Goal: Task Accomplishment & Management: Use online tool/utility

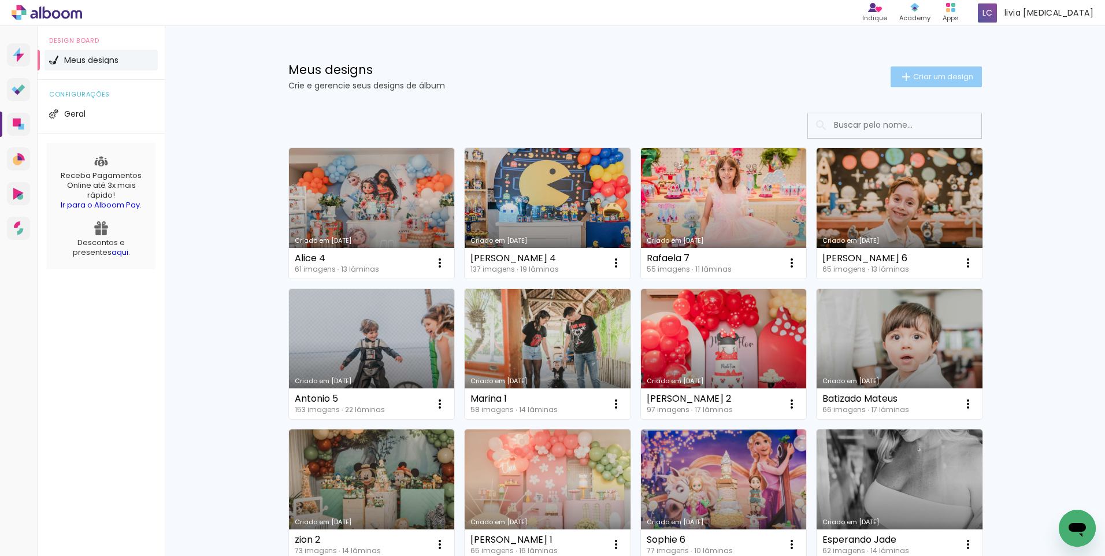
click at [945, 73] on span "Criar um design" at bounding box center [943, 77] width 60 height 8
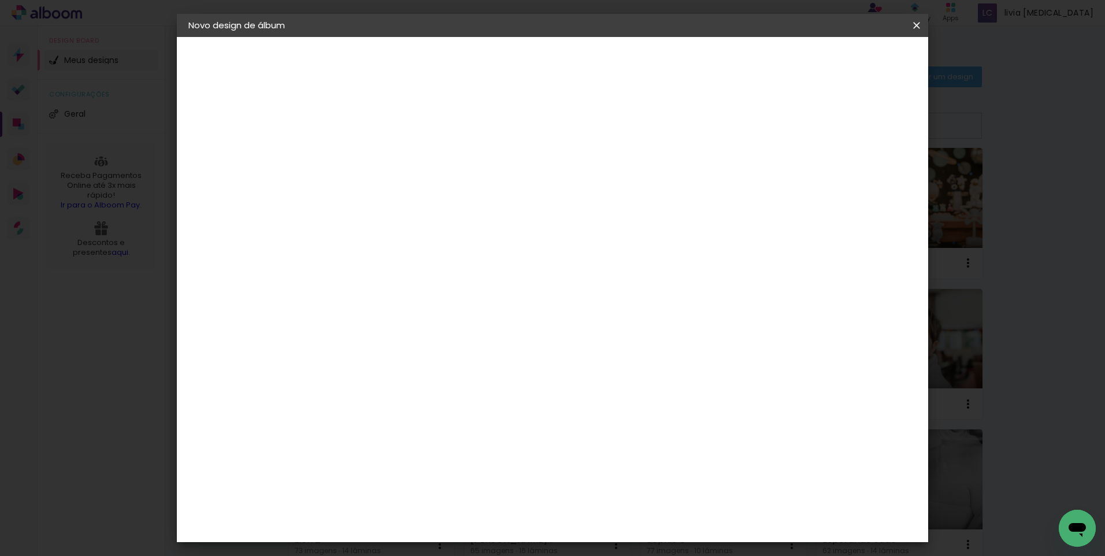
click at [377, 153] on input at bounding box center [377, 155] width 0 height 18
type input "Marina 2"
type paper-input "Marina 2"
click at [0, 0] on slot "Avançar" at bounding box center [0, 0] width 0 height 0
click at [394, 226] on input at bounding box center [406, 220] width 117 height 14
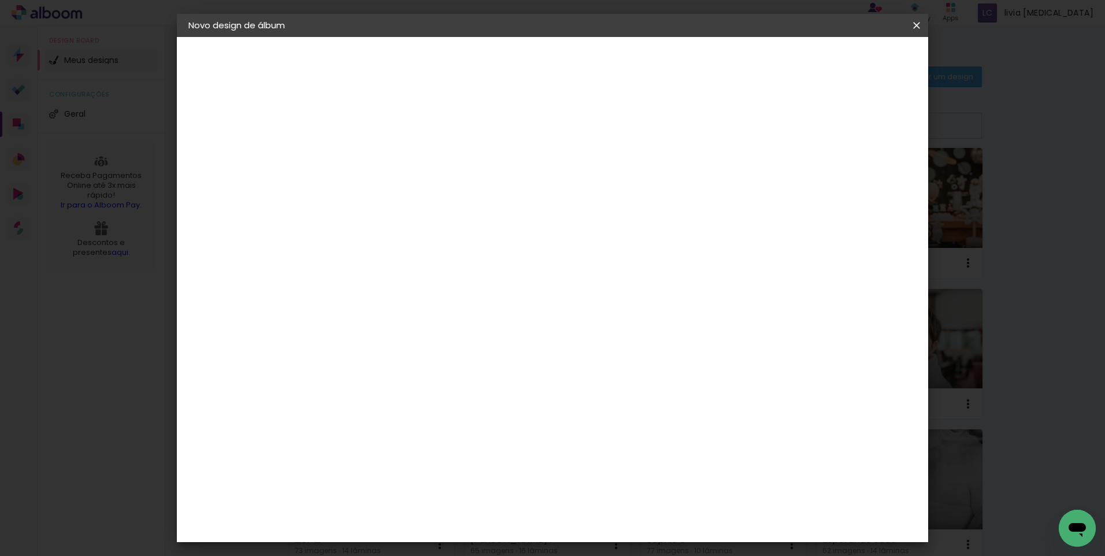
type input "lum"
type paper-input "lum"
click at [408, 257] on div "Lumière Imagem" at bounding box center [389, 263] width 38 height 18
click at [0, 0] on slot "Avançar" at bounding box center [0, 0] width 0 height 0
click at [440, 187] on paper-input-container "Linha" at bounding box center [406, 201] width 67 height 29
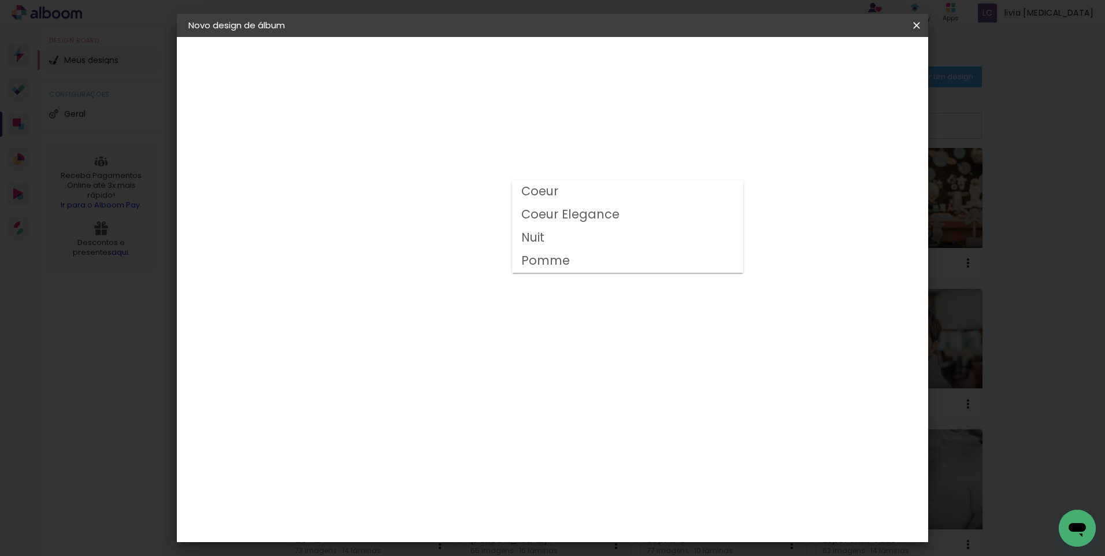
click at [0, 0] on slot "Nuit" at bounding box center [0, 0] width 0 height 0
type input "Nuit"
click at [455, 437] on span "25 × 25" at bounding box center [429, 449] width 54 height 24
click at [0, 0] on slot "Avançar" at bounding box center [0, 0] width 0 height 0
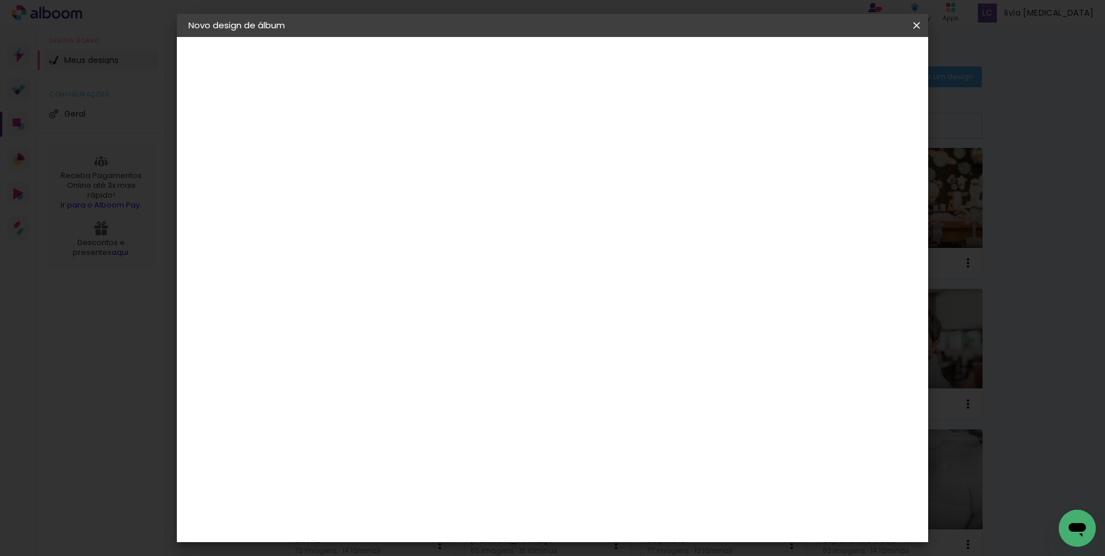
click at [844, 63] on span "Iniciar design" at bounding box center [818, 61] width 53 height 8
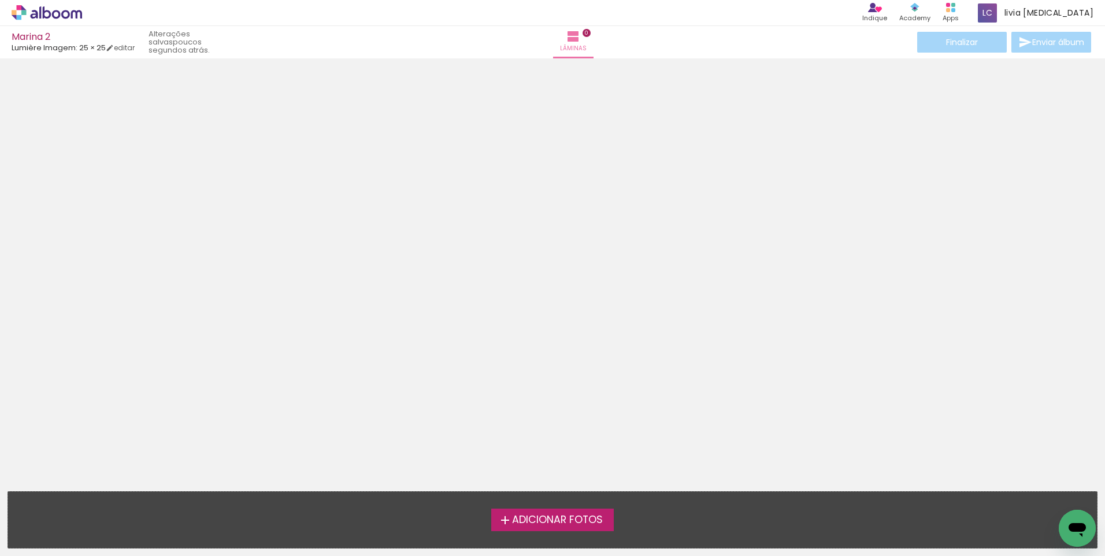
click at [582, 515] on span "Adicionar Fotos" at bounding box center [557, 520] width 91 height 10
click at [0, 0] on input "file" at bounding box center [0, 0] width 0 height 0
click at [592, 524] on span "Adicionar Fotos" at bounding box center [557, 520] width 91 height 10
click at [0, 0] on input "file" at bounding box center [0, 0] width 0 height 0
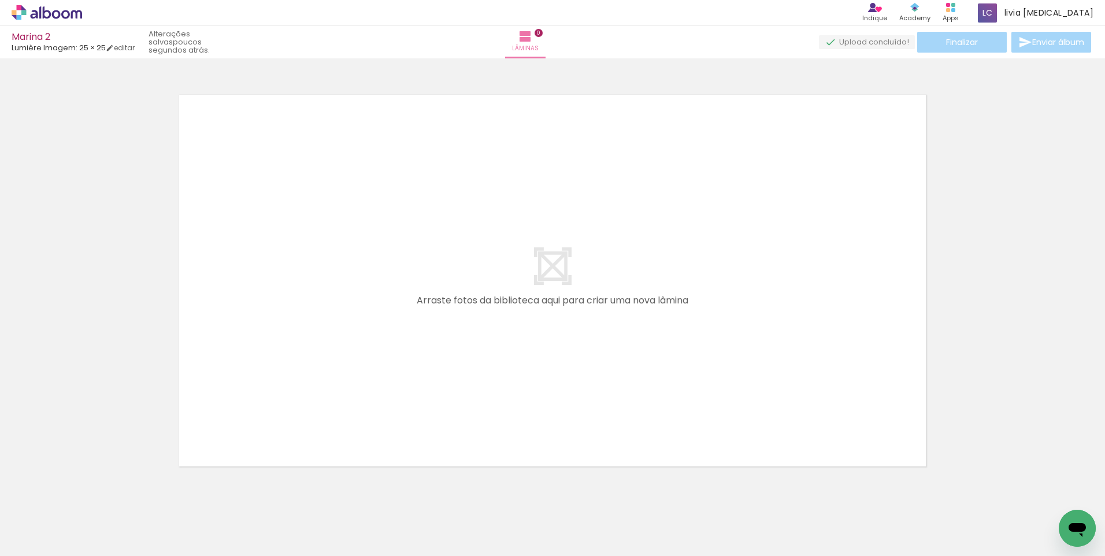
scroll to position [15, 0]
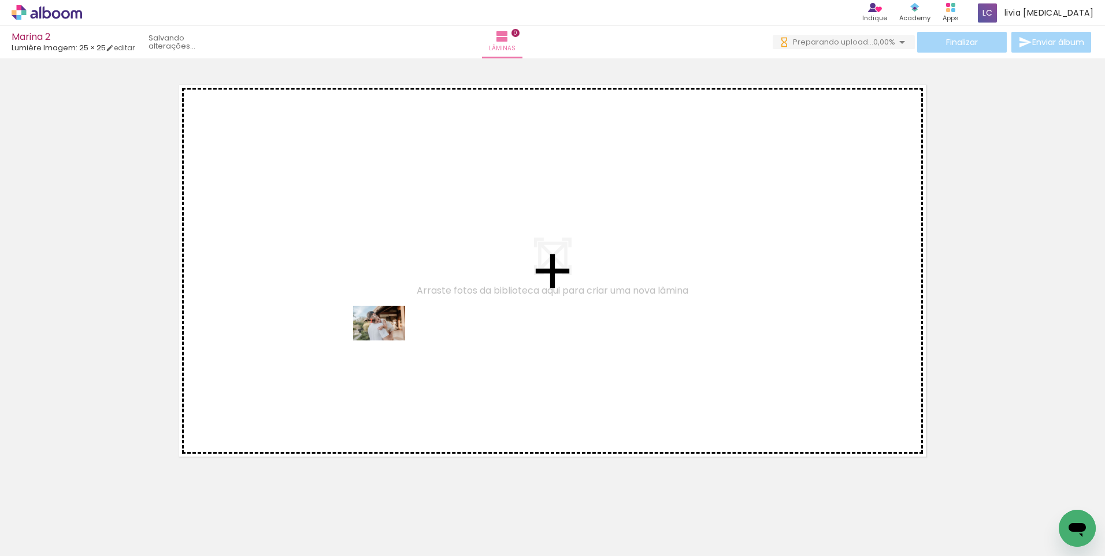
drag, startPoint x: 131, startPoint y: 523, endPoint x: 388, endPoint y: 340, distance: 315.3
click at [388, 340] on quentale-workspace at bounding box center [552, 278] width 1105 height 556
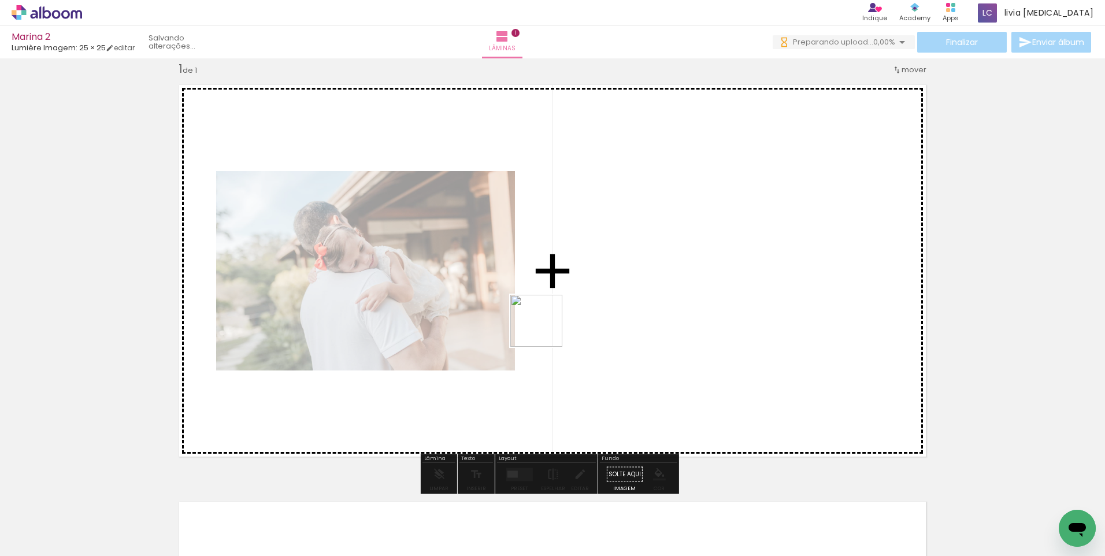
drag, startPoint x: 330, startPoint y: 435, endPoint x: 680, endPoint y: 274, distance: 384.7
click at [680, 274] on quentale-workspace at bounding box center [552, 278] width 1105 height 556
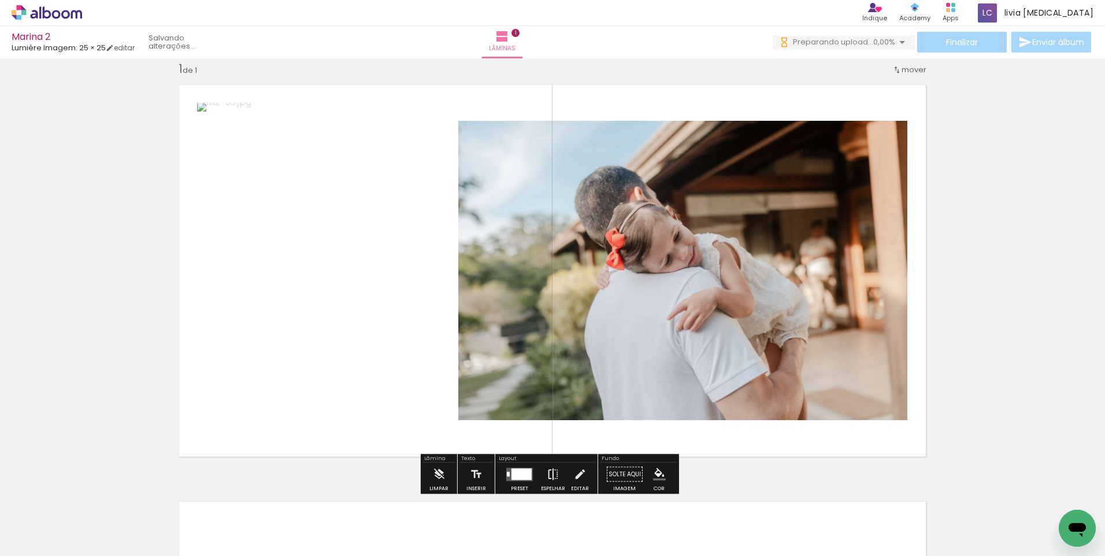
click at [547, 471] on iron-icon at bounding box center [553, 474] width 13 height 23
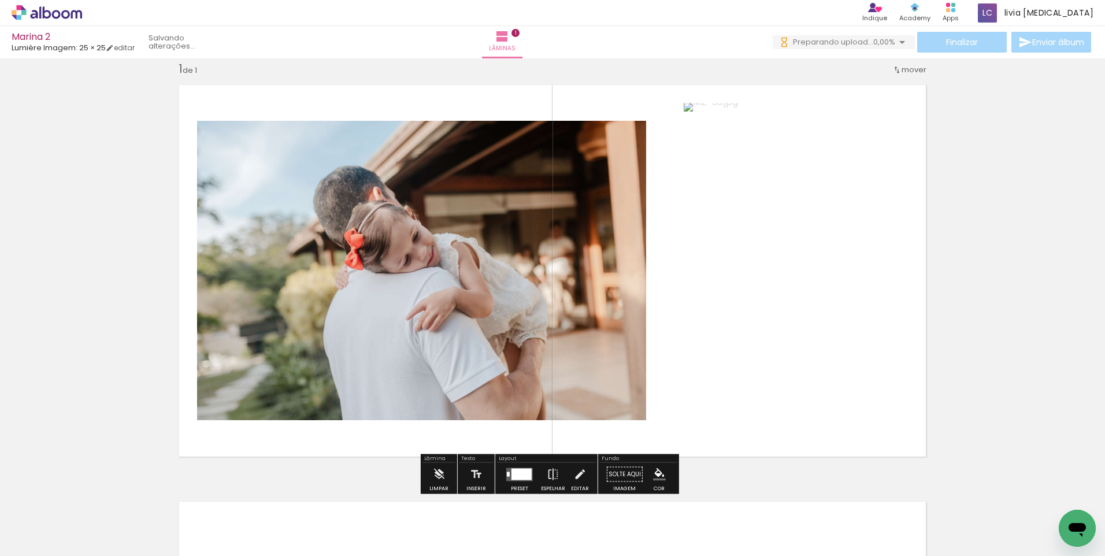
scroll to position [0, 0]
click at [551, 471] on iron-icon at bounding box center [553, 474] width 13 height 23
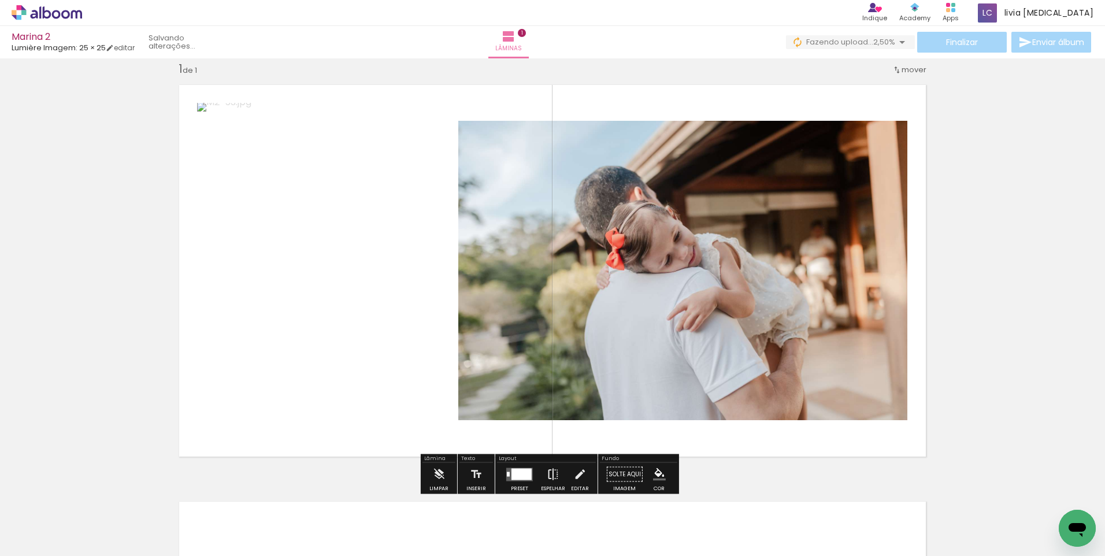
click at [554, 472] on iron-icon at bounding box center [553, 474] width 13 height 23
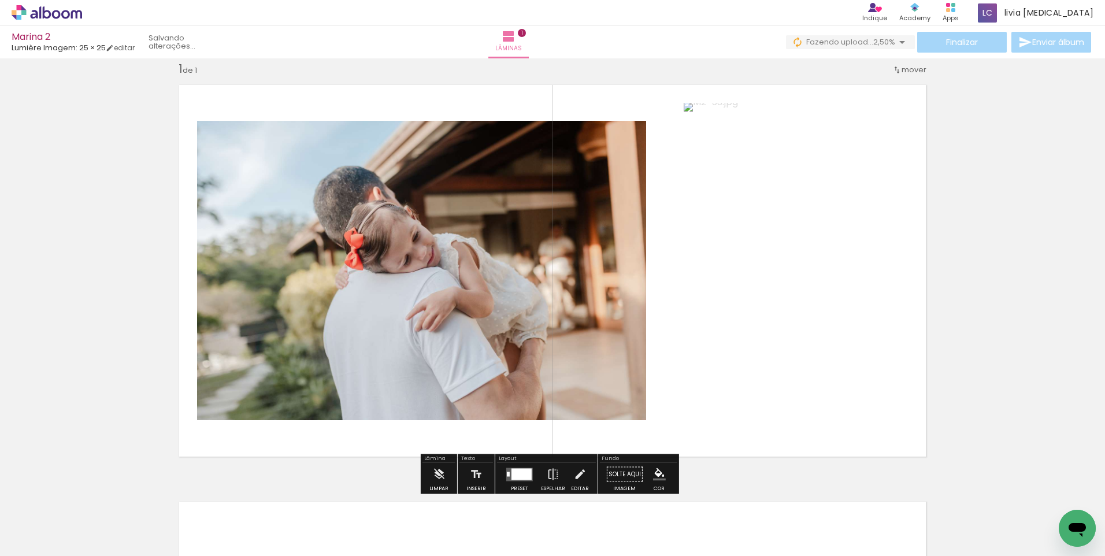
click at [522, 470] on div at bounding box center [521, 474] width 20 height 12
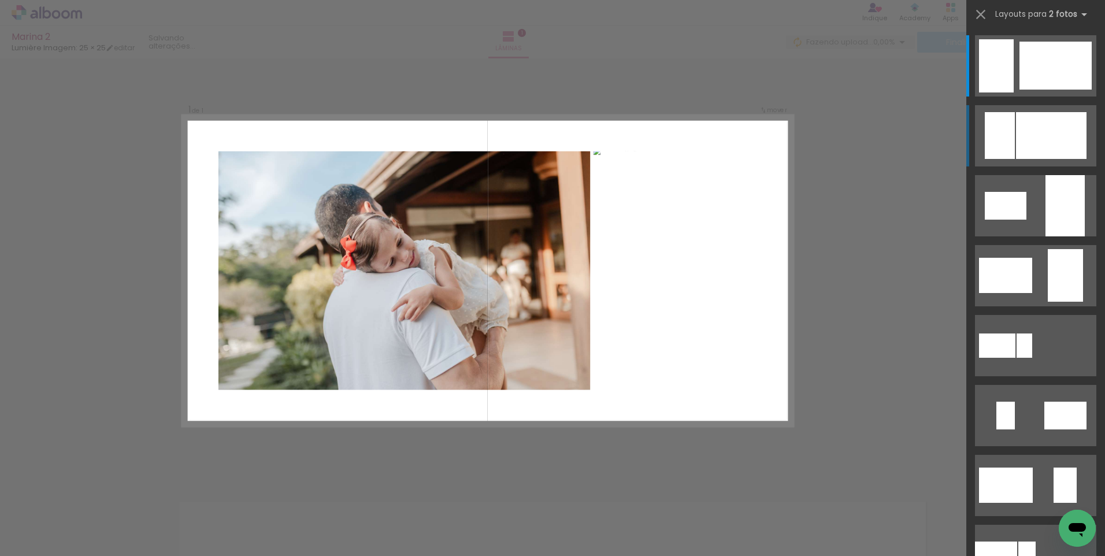
click at [1031, 90] on div at bounding box center [1055, 66] width 72 height 48
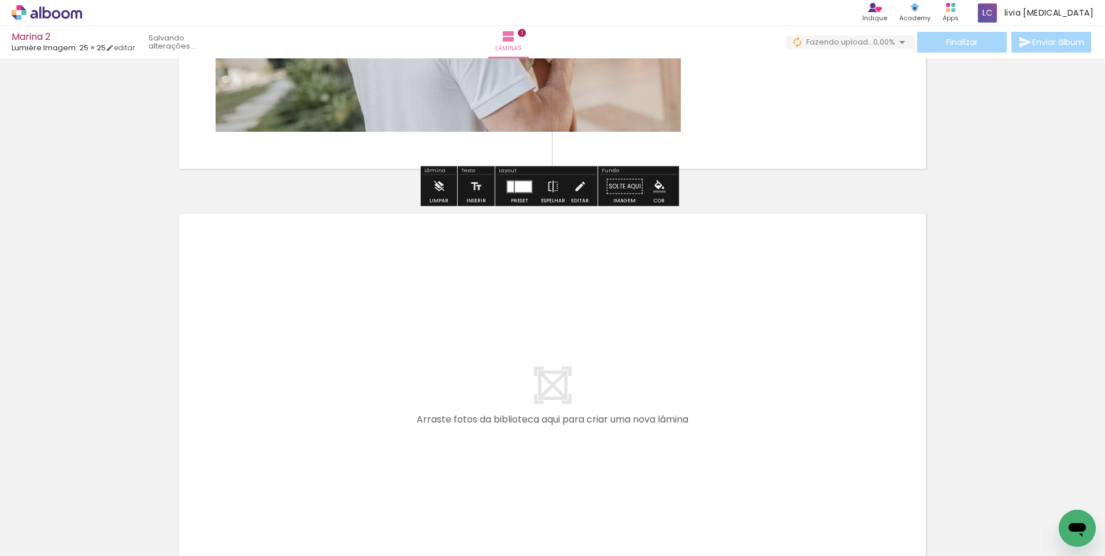
scroll to position [304, 0]
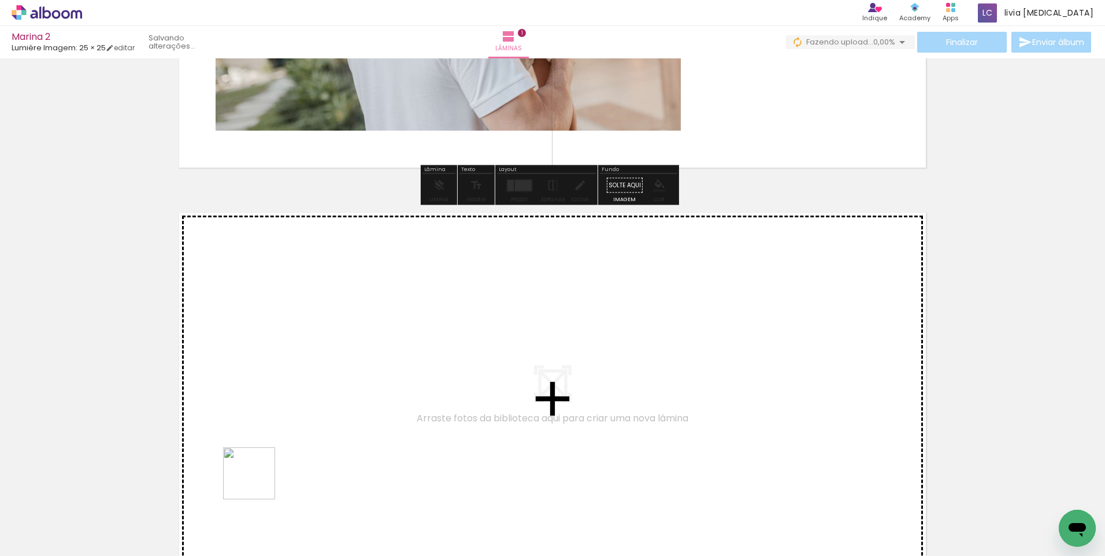
drag, startPoint x: 248, startPoint y: 525, endPoint x: 274, endPoint y: 429, distance: 100.1
click at [274, 429] on quentale-workspace at bounding box center [552, 278] width 1105 height 556
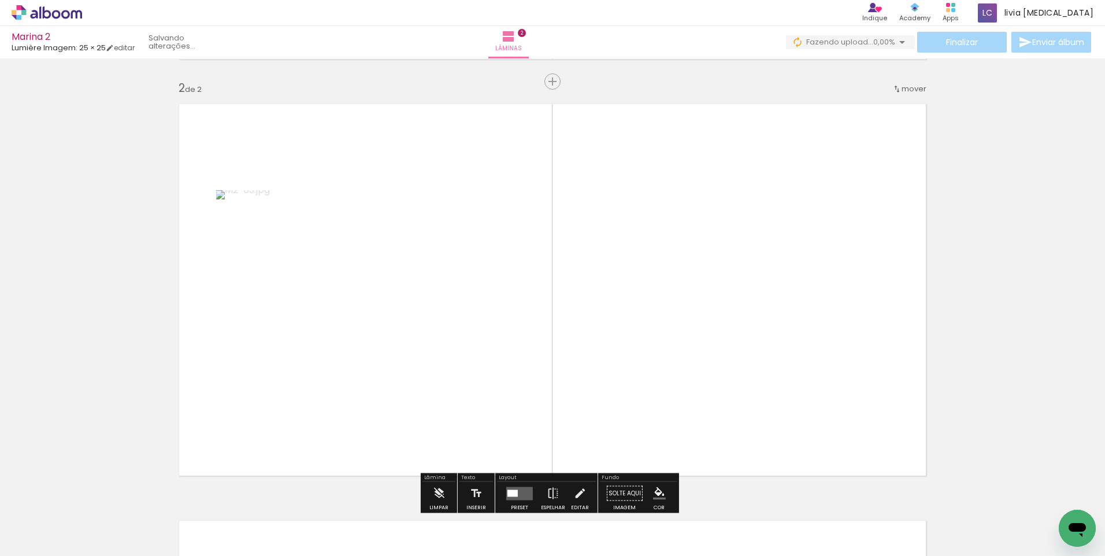
scroll to position [432, 0]
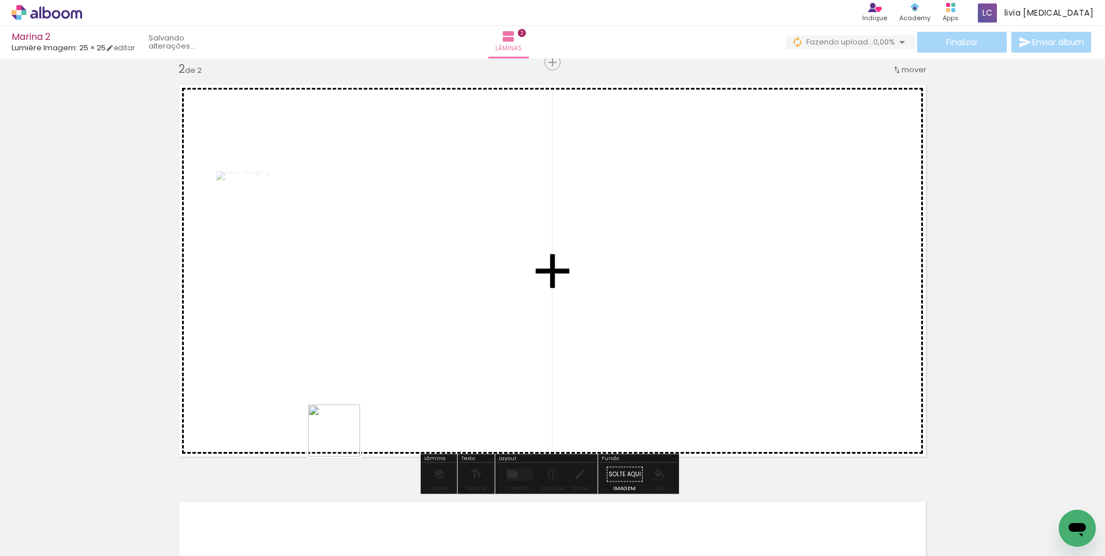
drag, startPoint x: 315, startPoint y: 524, endPoint x: 356, endPoint y: 393, distance: 137.2
click at [356, 390] on quentale-workspace at bounding box center [552, 278] width 1105 height 556
drag, startPoint x: 392, startPoint y: 526, endPoint x: 439, endPoint y: 386, distance: 148.2
click at [445, 363] on quentale-workspace at bounding box center [552, 278] width 1105 height 556
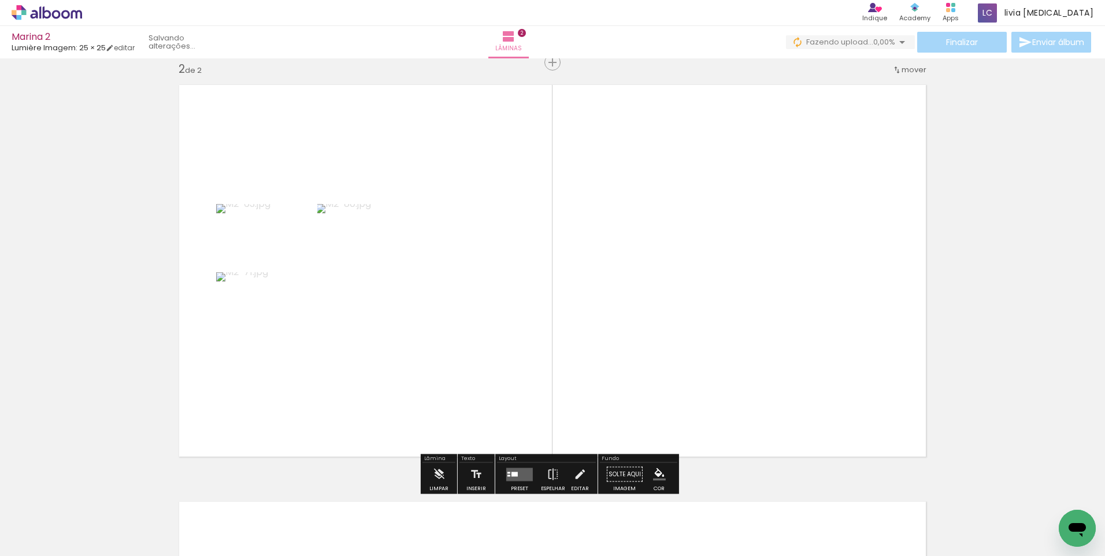
drag, startPoint x: 439, startPoint y: 521, endPoint x: 482, endPoint y: 359, distance: 166.9
click at [462, 418] on quentale-workspace at bounding box center [552, 278] width 1105 height 556
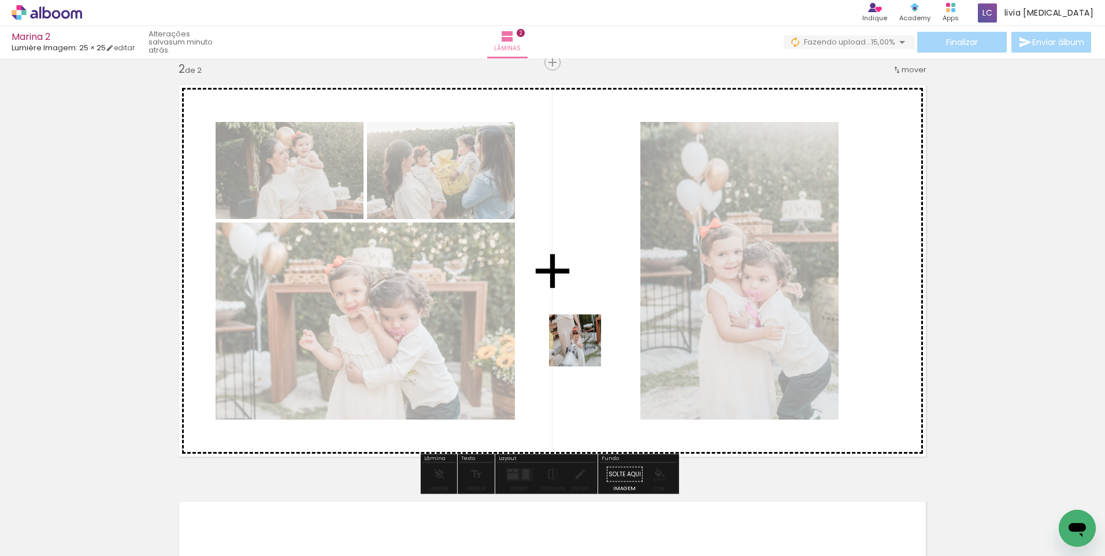
drag, startPoint x: 514, startPoint y: 520, endPoint x: 584, endPoint y: 349, distance: 184.8
click at [584, 349] on quentale-workspace at bounding box center [552, 278] width 1105 height 556
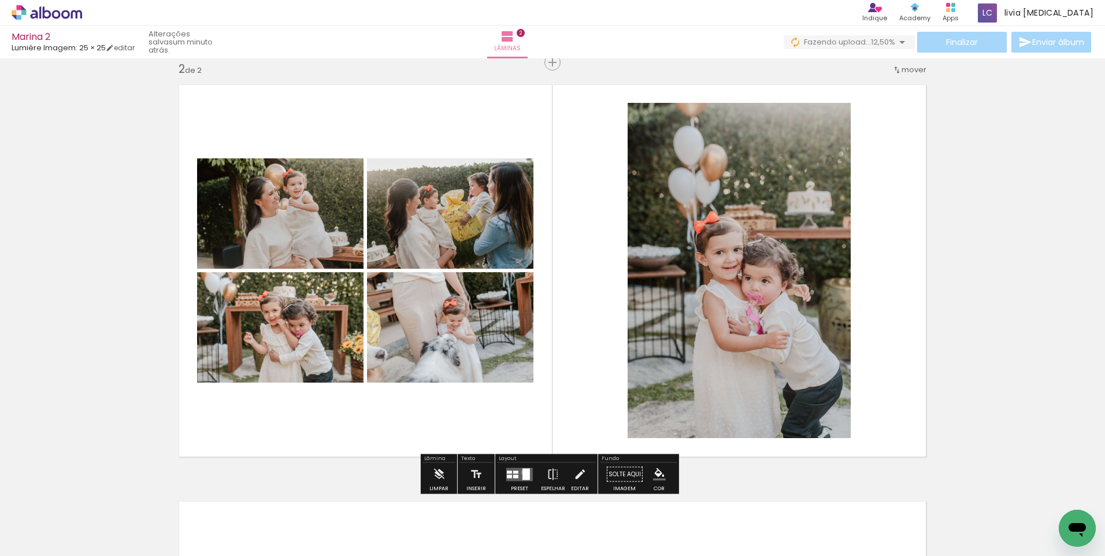
click at [522, 472] on div at bounding box center [526, 474] width 8 height 12
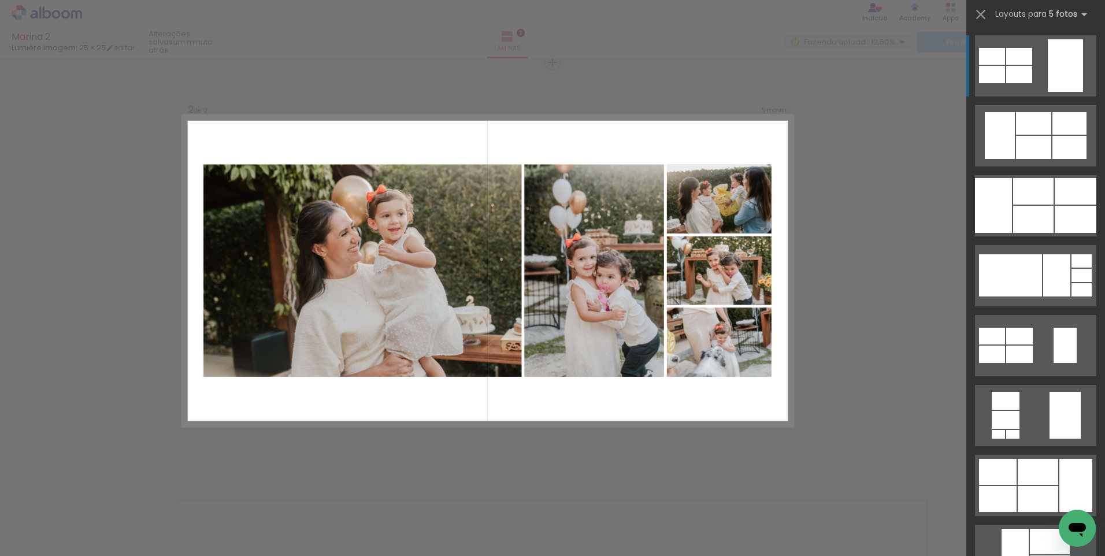
scroll to position [431, 0]
click at [1062, 96] on quentale-layouter at bounding box center [1035, 65] width 121 height 61
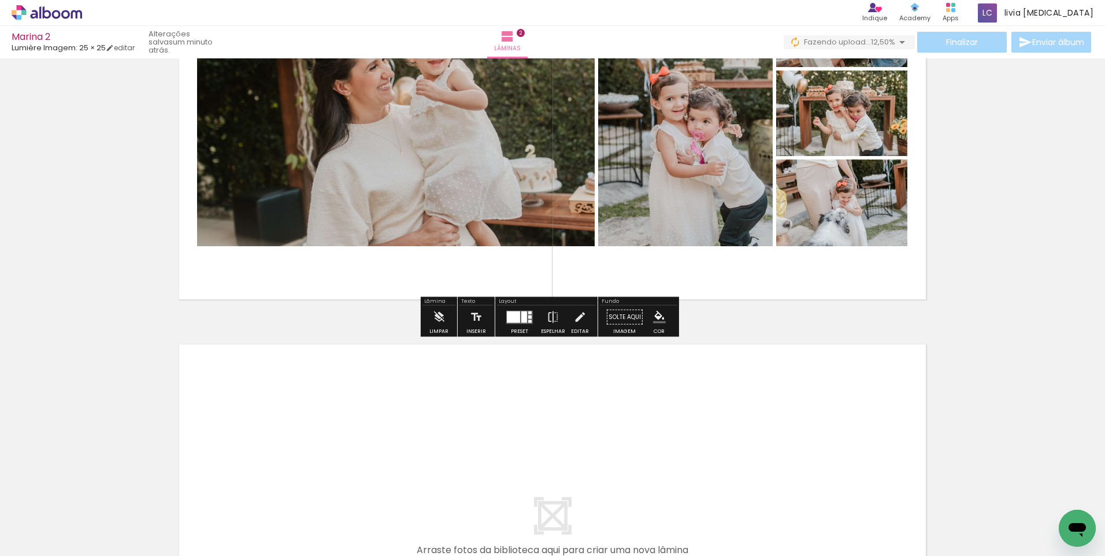
scroll to position [662, 0]
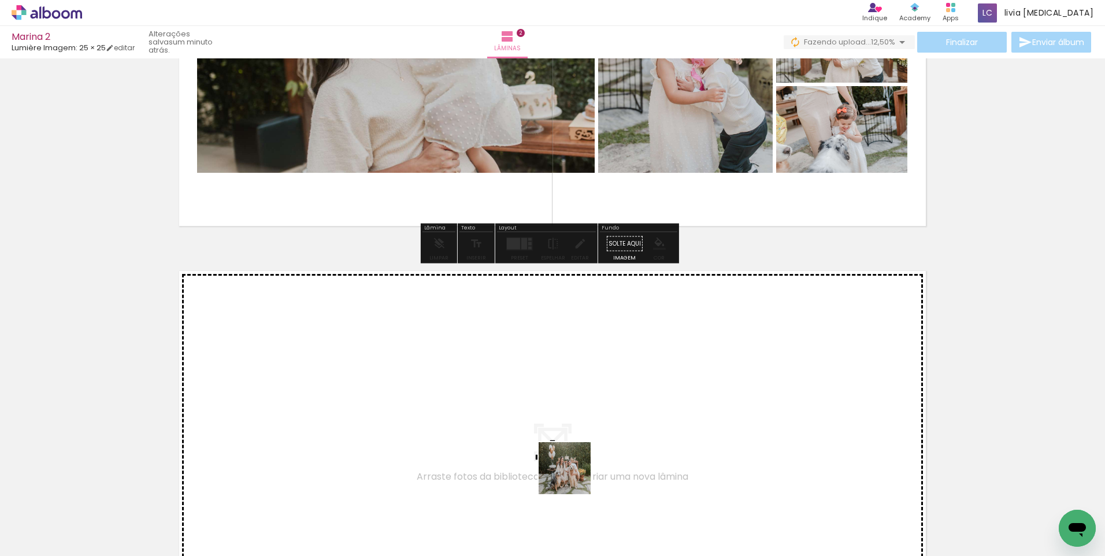
drag, startPoint x: 575, startPoint y: 522, endPoint x: 573, endPoint y: 465, distance: 57.2
click at [573, 465] on quentale-workspace at bounding box center [552, 278] width 1105 height 556
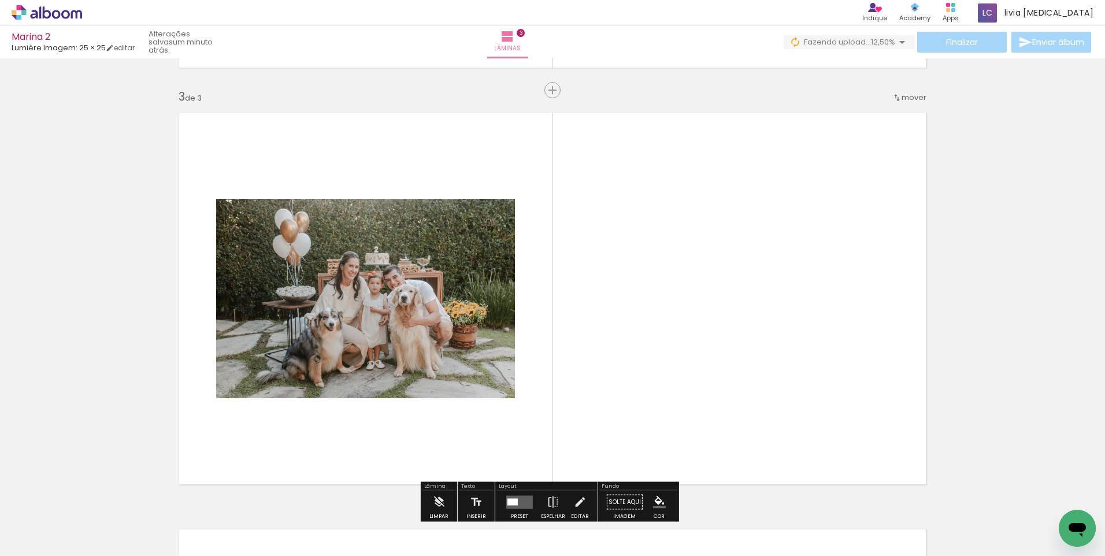
scroll to position [848, 0]
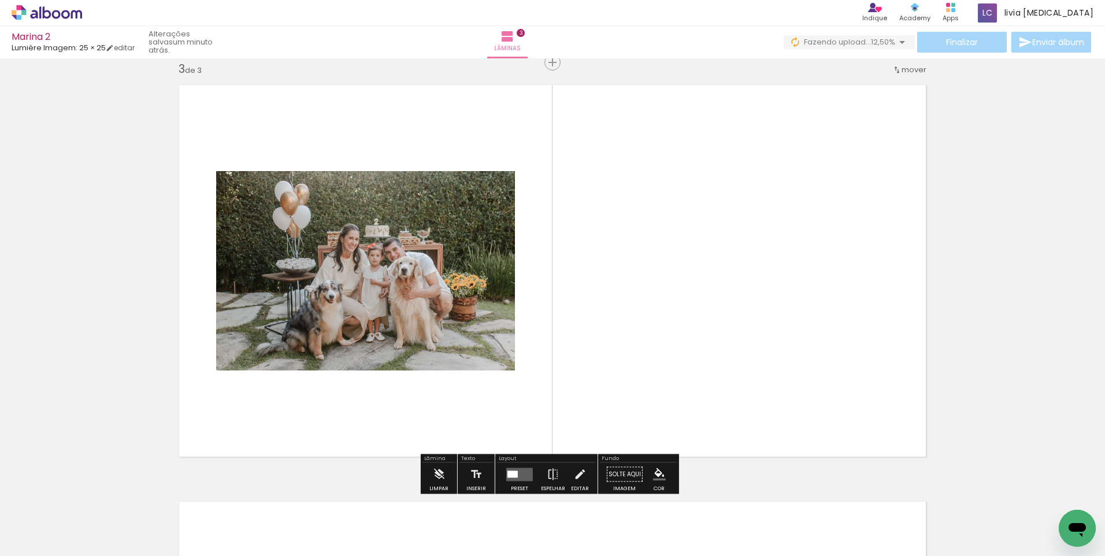
click at [519, 469] on quentale-layouter at bounding box center [519, 473] width 27 height 13
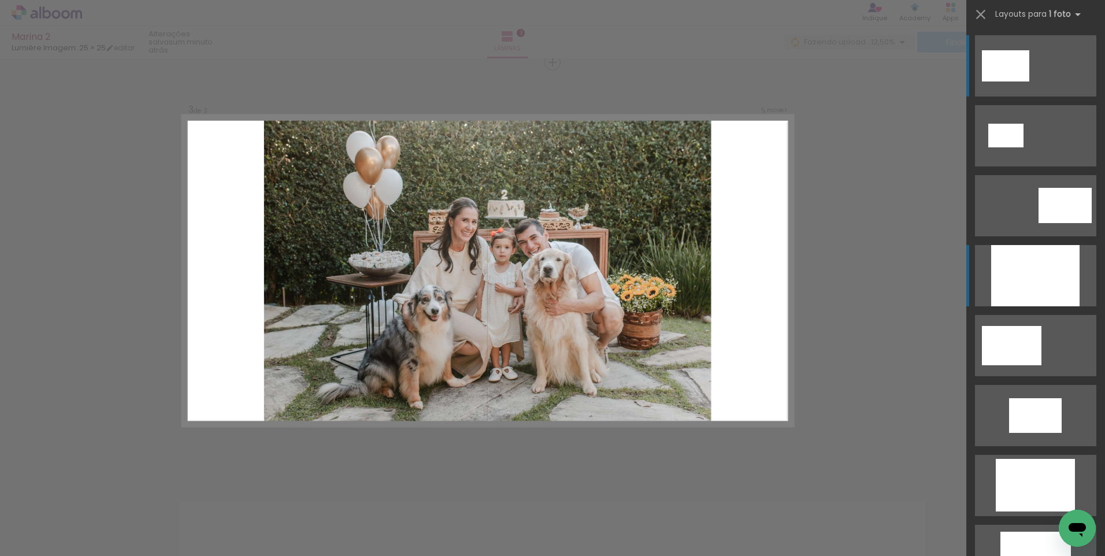
click at [1046, 289] on div at bounding box center [1035, 275] width 88 height 61
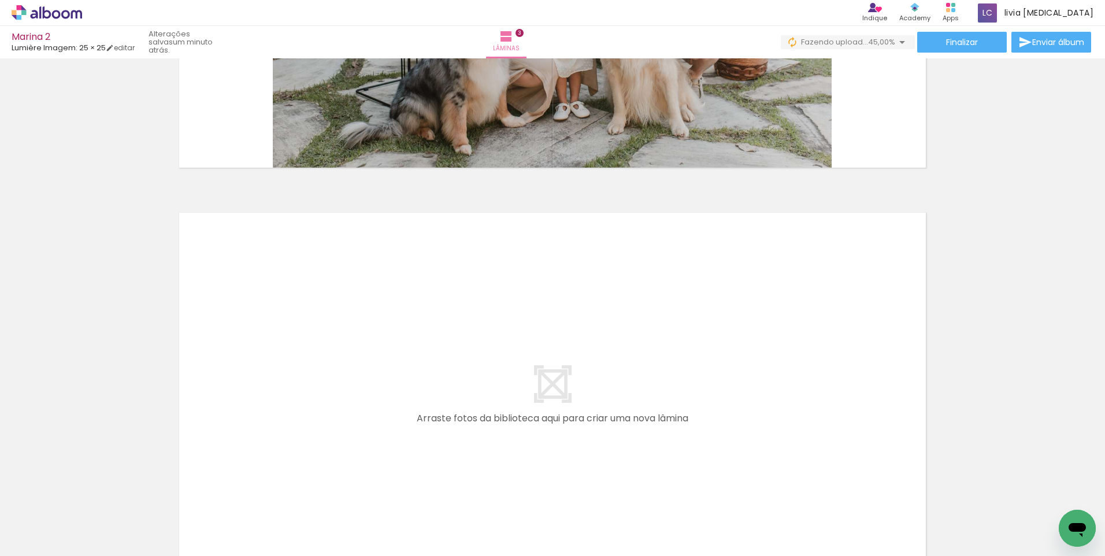
scroll to position [1195, 0]
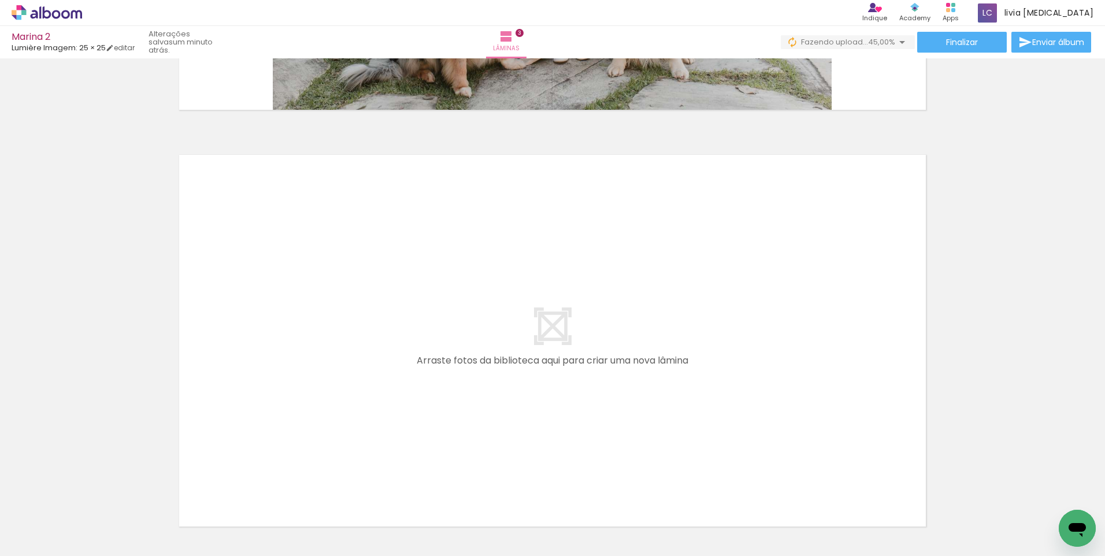
drag, startPoint x: 697, startPoint y: 528, endPoint x: 664, endPoint y: 456, distance: 79.4
click at [664, 456] on quentale-workspace at bounding box center [552, 278] width 1105 height 556
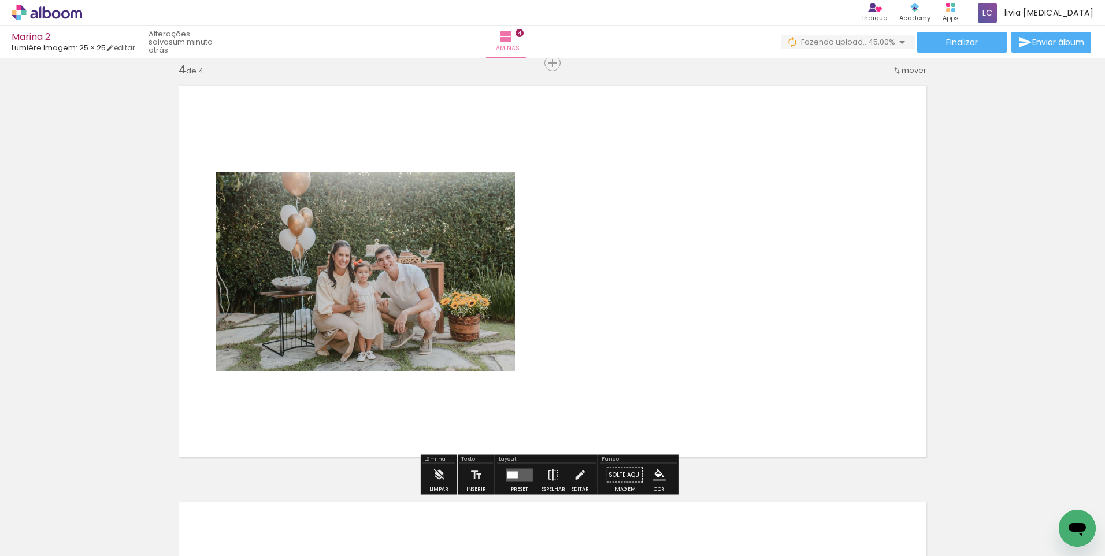
scroll to position [1265, 0]
drag, startPoint x: 778, startPoint y: 520, endPoint x: 740, endPoint y: 396, distance: 129.9
click at [748, 418] on quentale-workspace at bounding box center [552, 278] width 1105 height 556
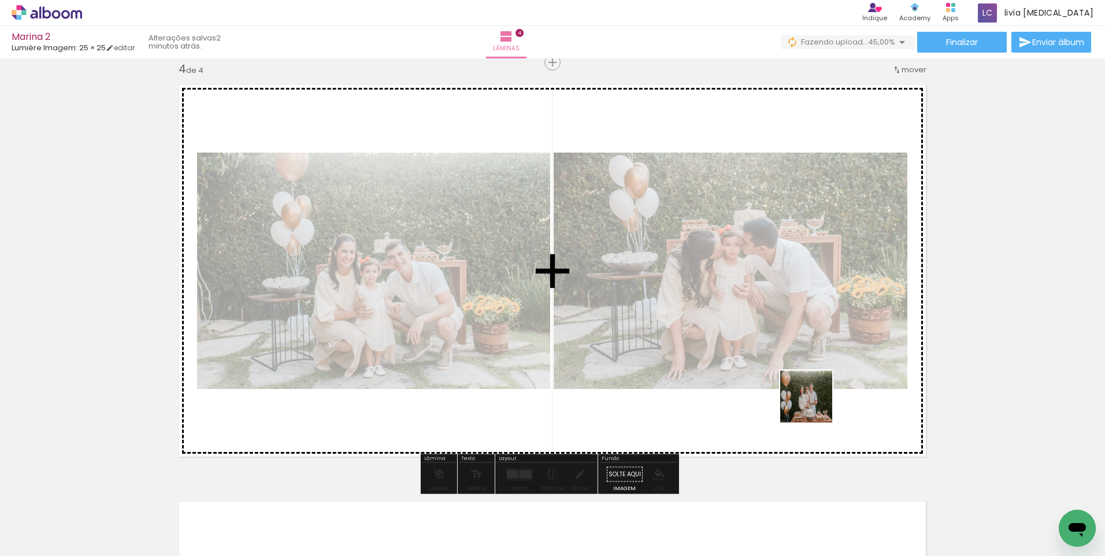
drag, startPoint x: 846, startPoint y: 526, endPoint x: 808, endPoint y: 387, distance: 144.4
click at [809, 388] on quentale-workspace at bounding box center [552, 278] width 1105 height 556
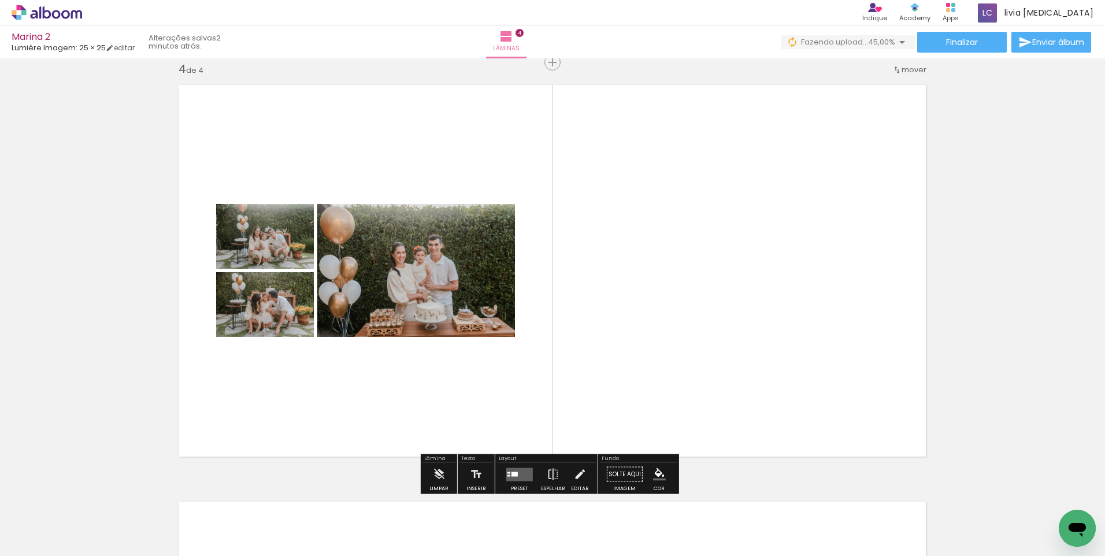
click at [518, 467] on quentale-layouter at bounding box center [519, 473] width 27 height 13
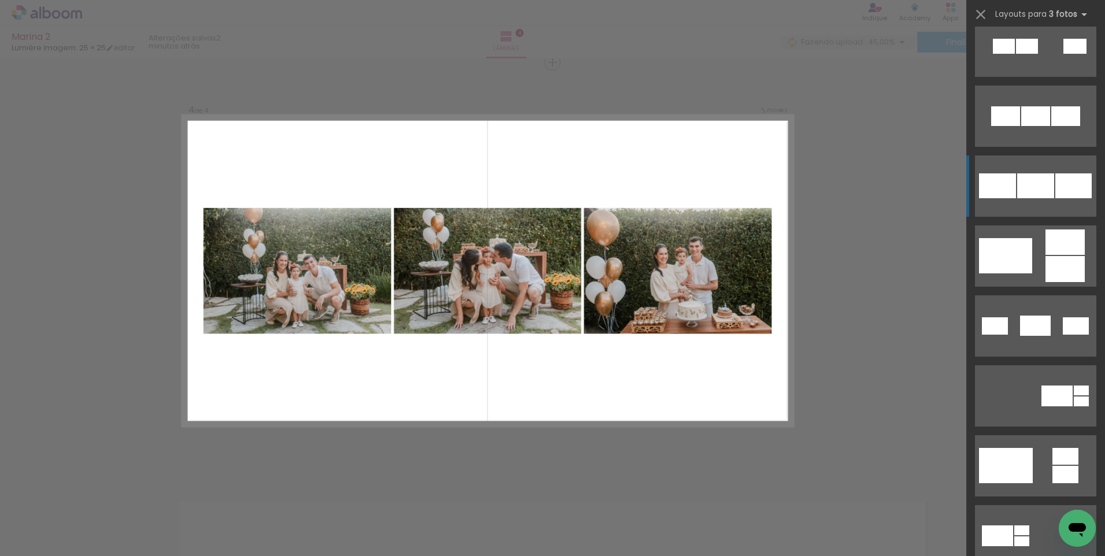
scroll to position [289, 0]
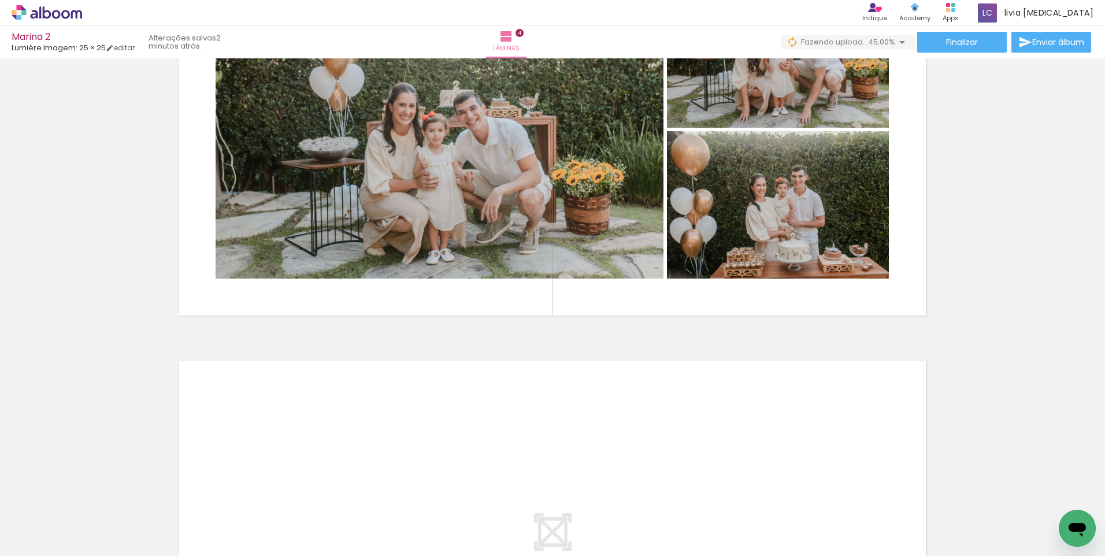
scroll to position [1380, 0]
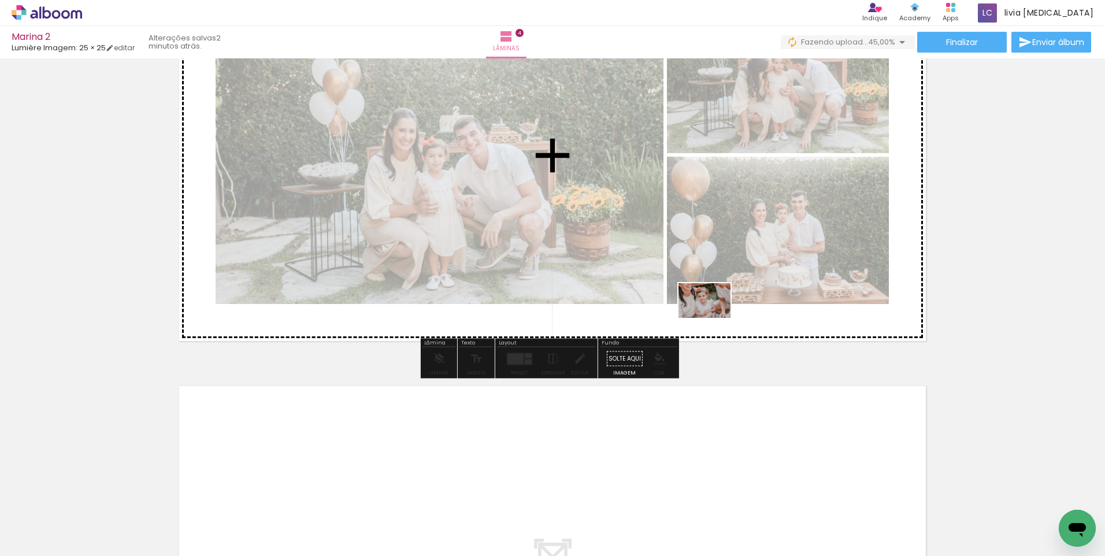
drag, startPoint x: 645, startPoint y: 524, endPoint x: 713, endPoint y: 318, distance: 217.2
click at [713, 318] on quentale-workspace at bounding box center [552, 278] width 1105 height 556
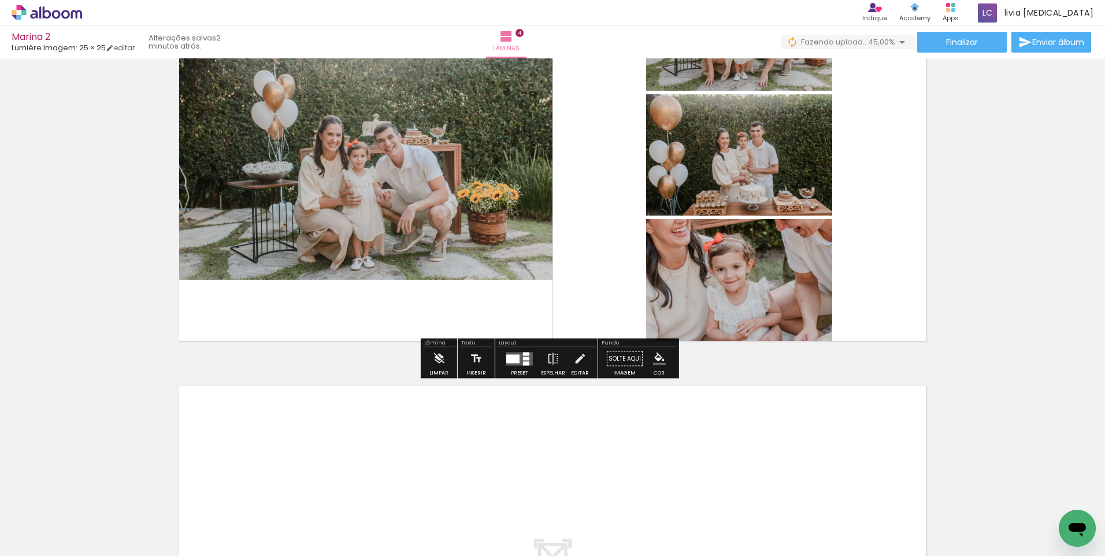
click at [523, 362] on div at bounding box center [526, 363] width 6 height 4
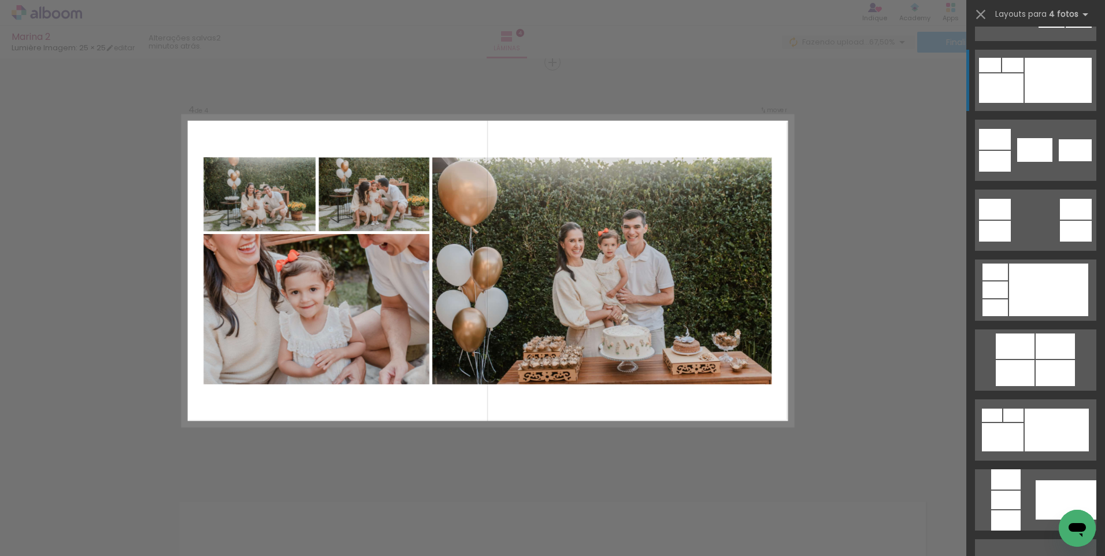
scroll to position [347, 0]
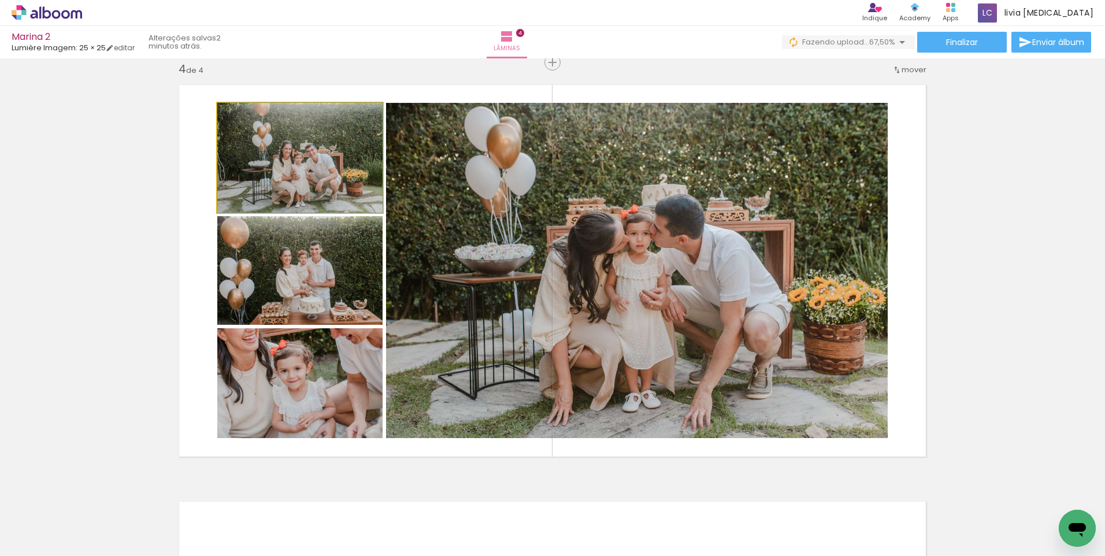
drag, startPoint x: 310, startPoint y: 173, endPoint x: 469, endPoint y: 226, distance: 167.5
click at [0, 0] on slot at bounding box center [0, 0] width 0 height 0
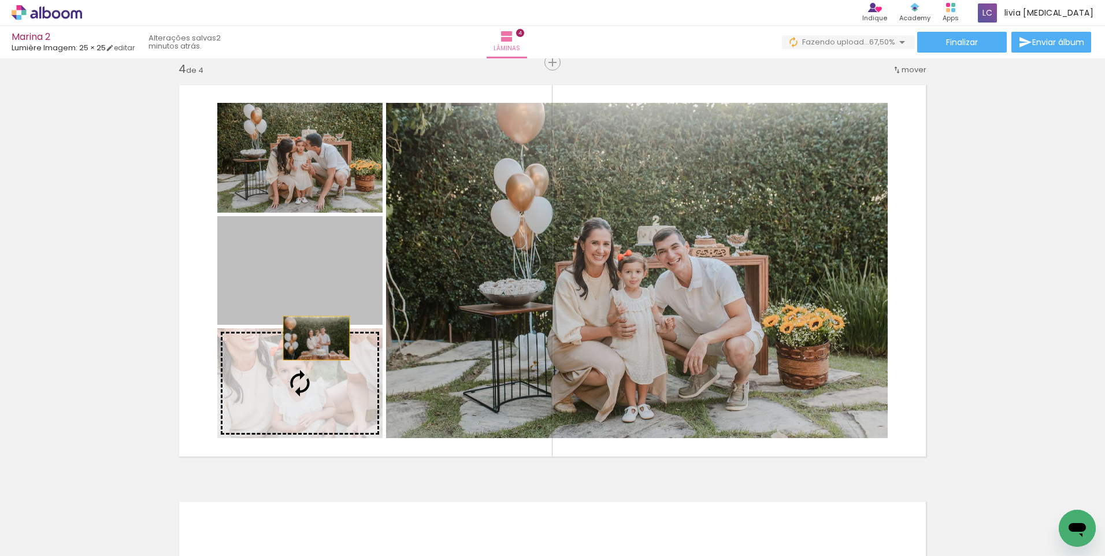
drag, startPoint x: 314, startPoint y: 287, endPoint x: 312, endPoint y: 371, distance: 84.4
click at [0, 0] on slot at bounding box center [0, 0] width 0 height 0
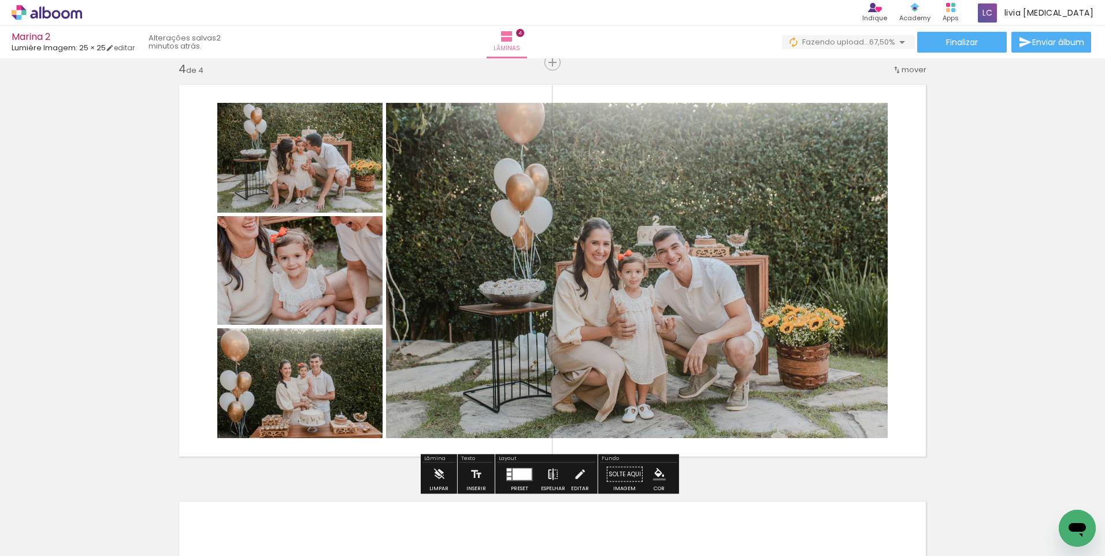
click at [549, 475] on iron-icon at bounding box center [553, 474] width 13 height 23
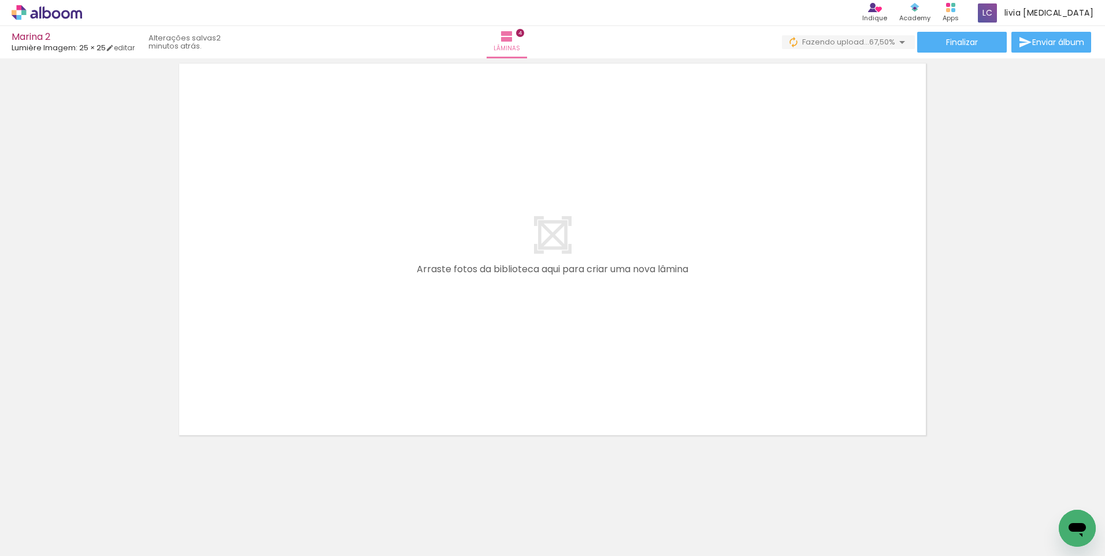
scroll to position [0, 448]
drag, startPoint x: 465, startPoint y: 522, endPoint x: 469, endPoint y: 446, distance: 76.4
click at [469, 446] on quentale-workspace at bounding box center [552, 278] width 1105 height 556
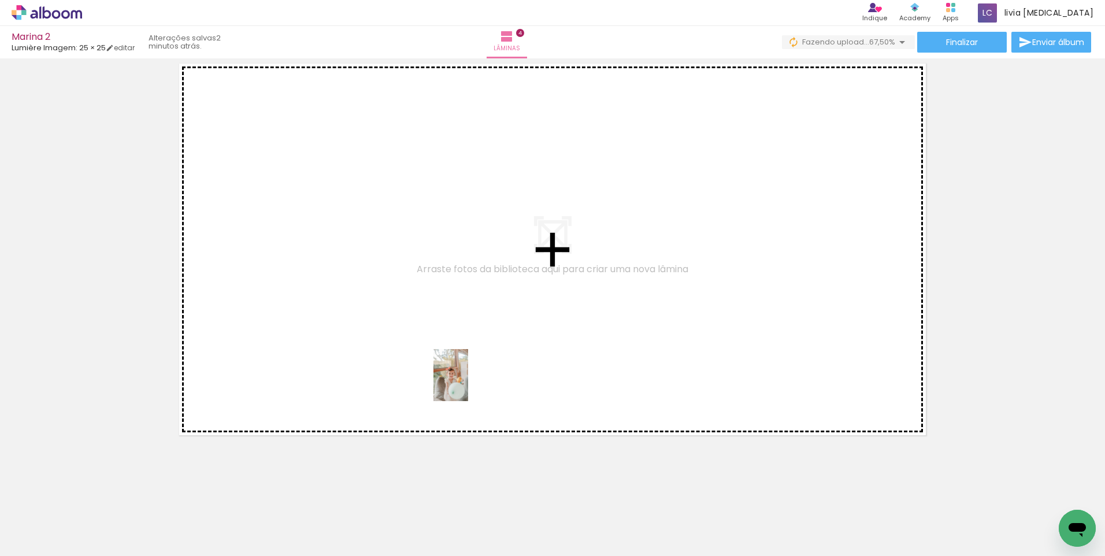
drag, startPoint x: 441, startPoint y: 523, endPoint x: 468, endPoint y: 384, distance: 142.4
click at [468, 384] on quentale-workspace at bounding box center [552, 278] width 1105 height 556
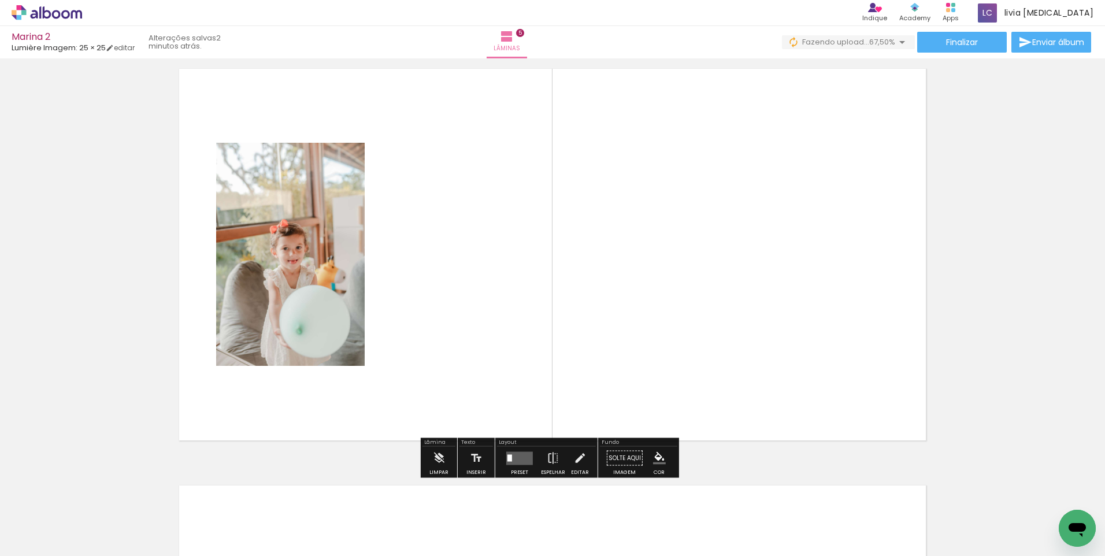
scroll to position [1681, 0]
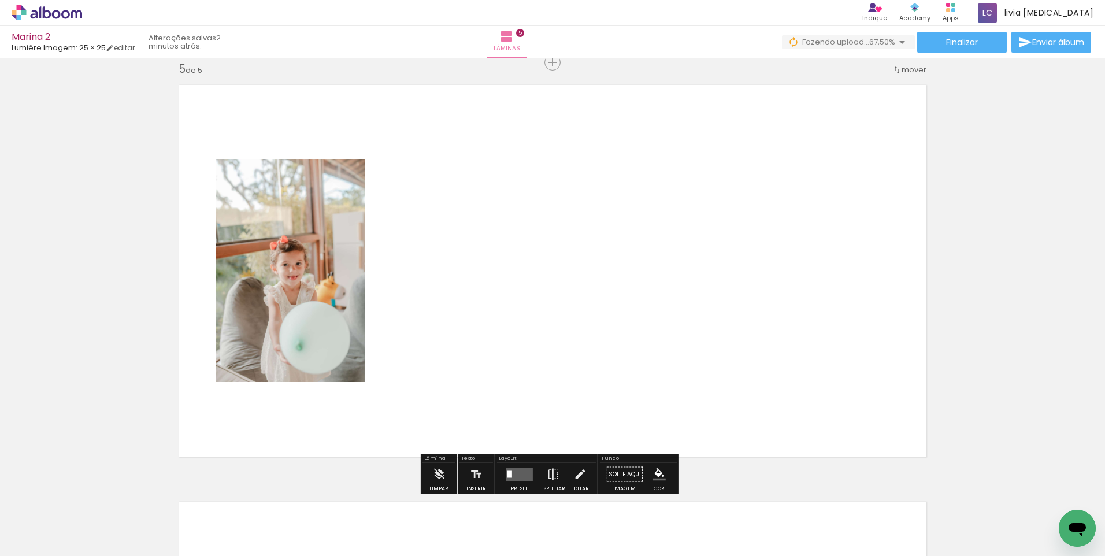
drag, startPoint x: 520, startPoint y: 519, endPoint x: 545, endPoint y: 346, distance: 175.2
click at [543, 364] on quentale-workspace at bounding box center [552, 278] width 1105 height 556
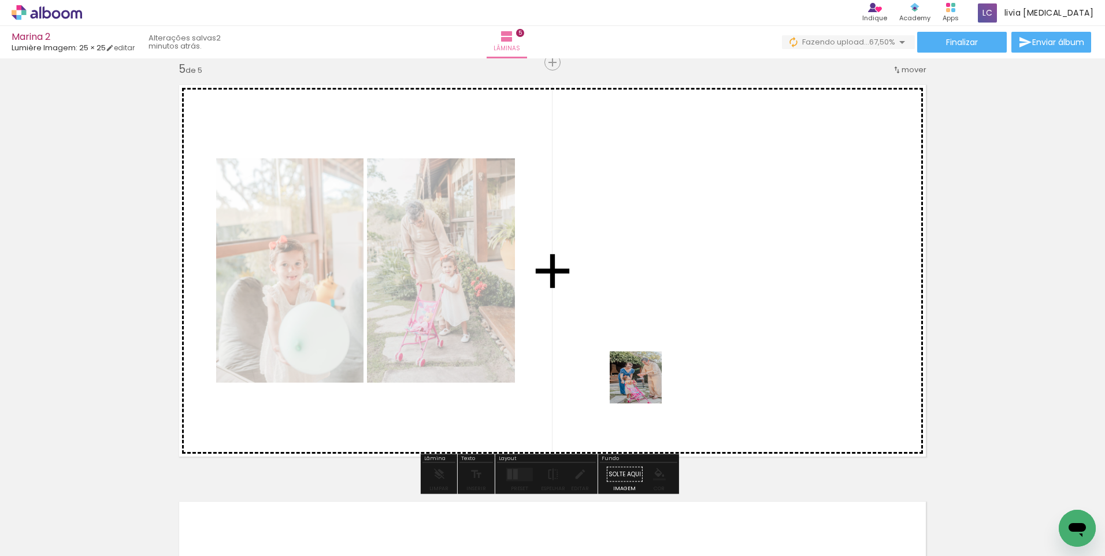
drag, startPoint x: 644, startPoint y: 523, endPoint x: 642, endPoint y: 289, distance: 234.0
click at [644, 275] on quentale-workspace at bounding box center [552, 278] width 1105 height 556
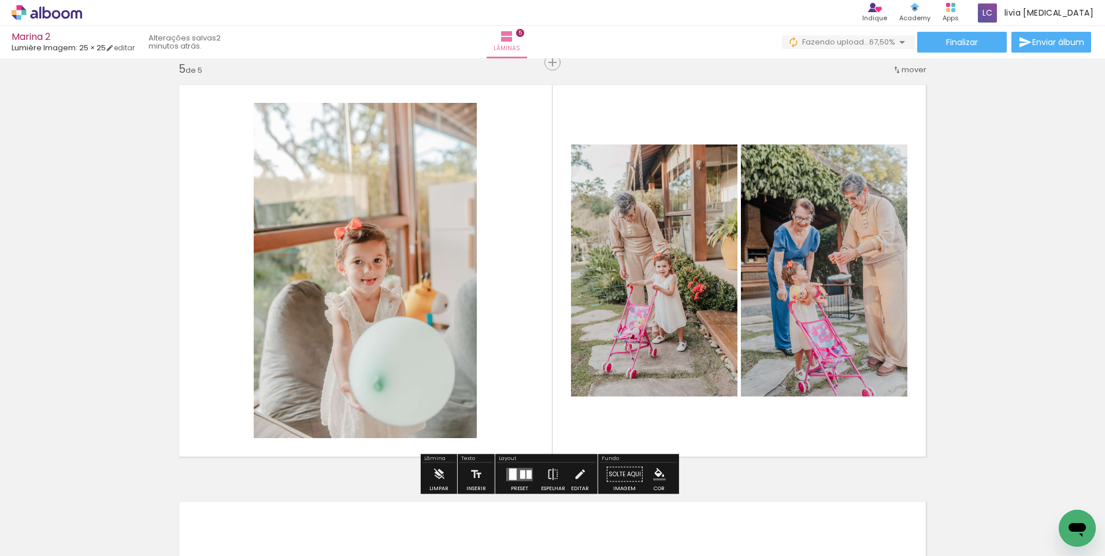
drag, startPoint x: 714, startPoint y: 515, endPoint x: 746, endPoint y: 414, distance: 106.2
click at [746, 405] on quentale-workspace at bounding box center [552, 278] width 1105 height 556
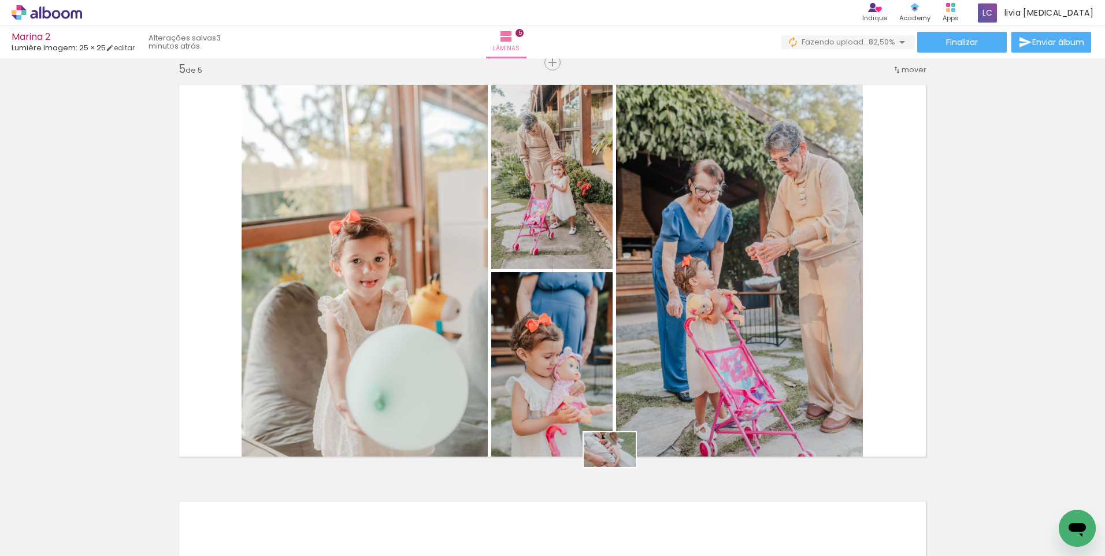
drag, startPoint x: 580, startPoint y: 524, endPoint x: 618, endPoint y: 467, distance: 68.7
click at [618, 467] on quentale-workspace at bounding box center [552, 278] width 1105 height 556
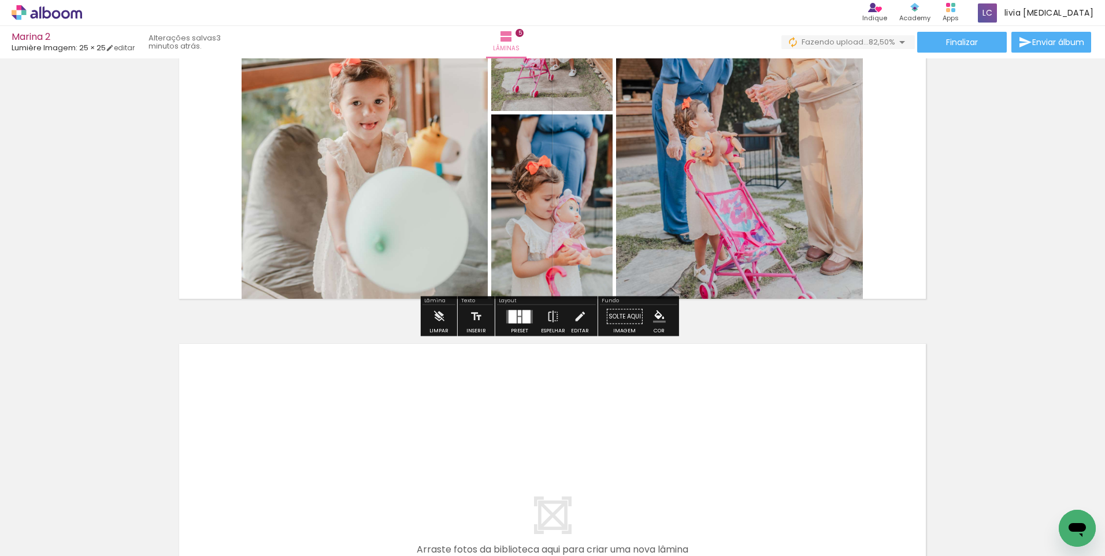
scroll to position [1855, 0]
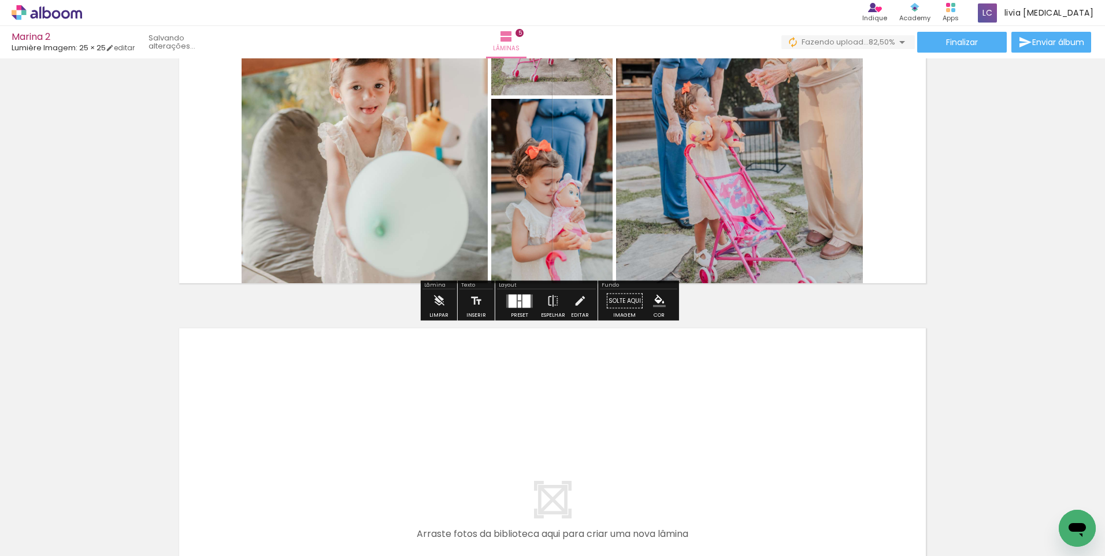
drag, startPoint x: 781, startPoint y: 527, endPoint x: 774, endPoint y: 474, distance: 53.1
click at [774, 474] on quentale-workspace at bounding box center [552, 278] width 1105 height 556
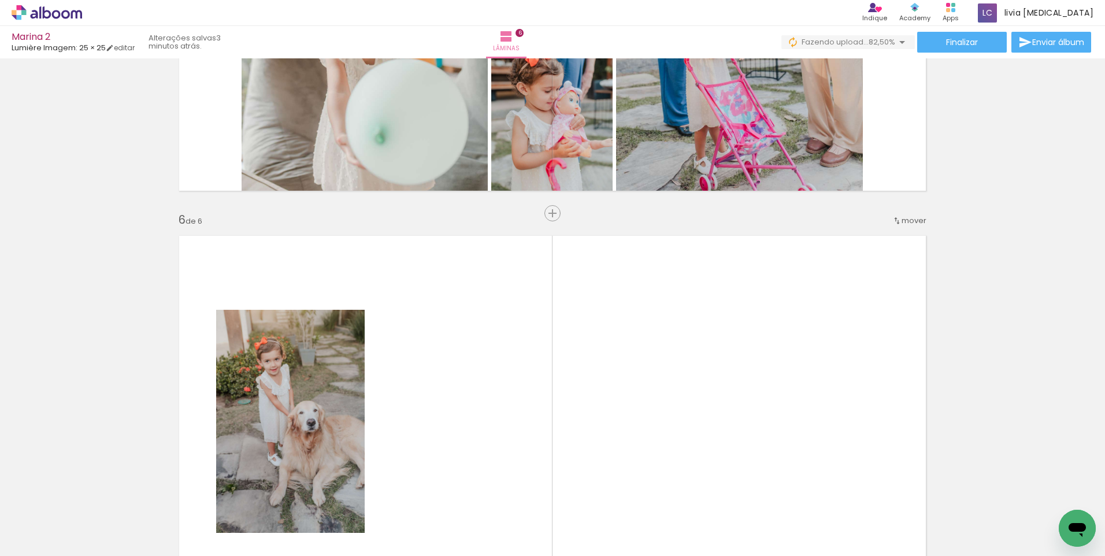
scroll to position [2098, 0]
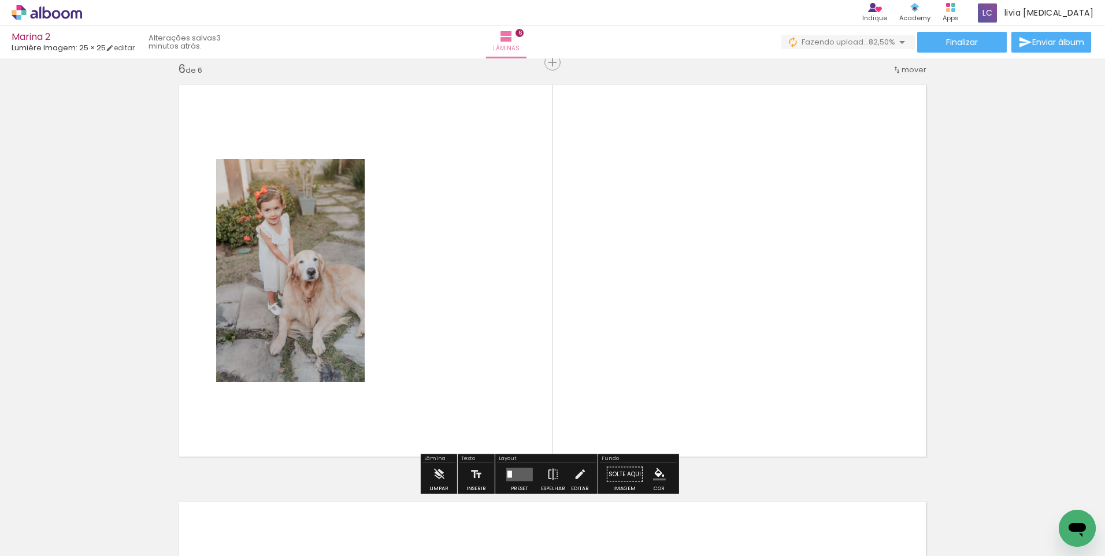
drag, startPoint x: 580, startPoint y: 519, endPoint x: 624, endPoint y: 417, distance: 110.8
click at [624, 417] on quentale-workspace at bounding box center [552, 278] width 1105 height 556
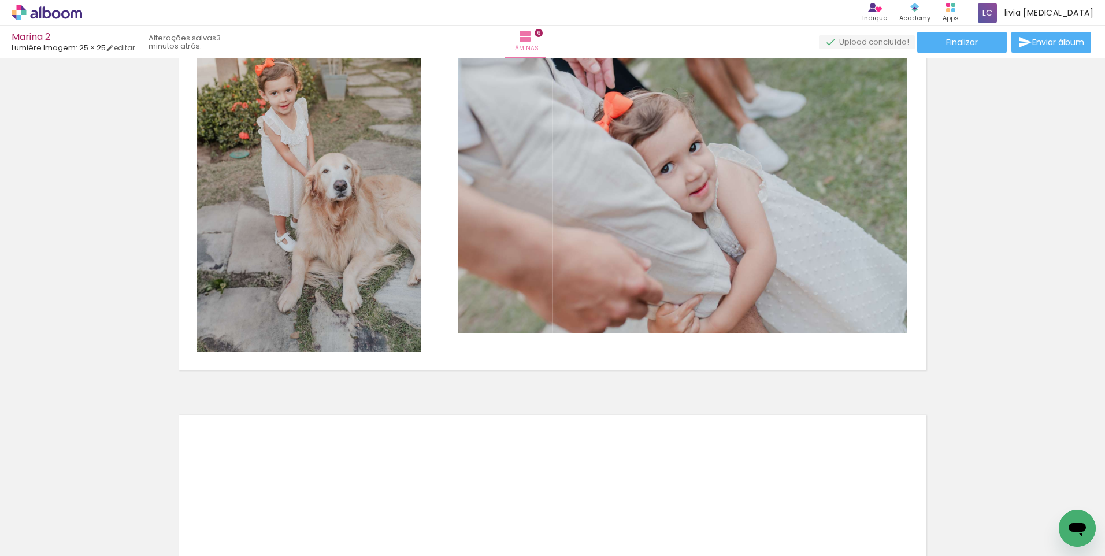
scroll to position [2213, 0]
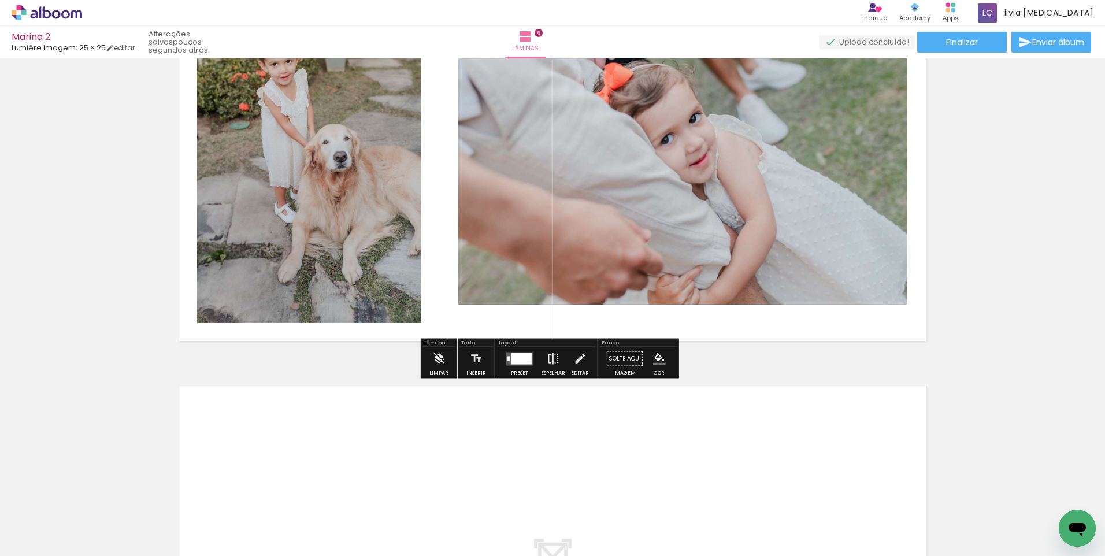
click at [520, 363] on div at bounding box center [521, 358] width 20 height 12
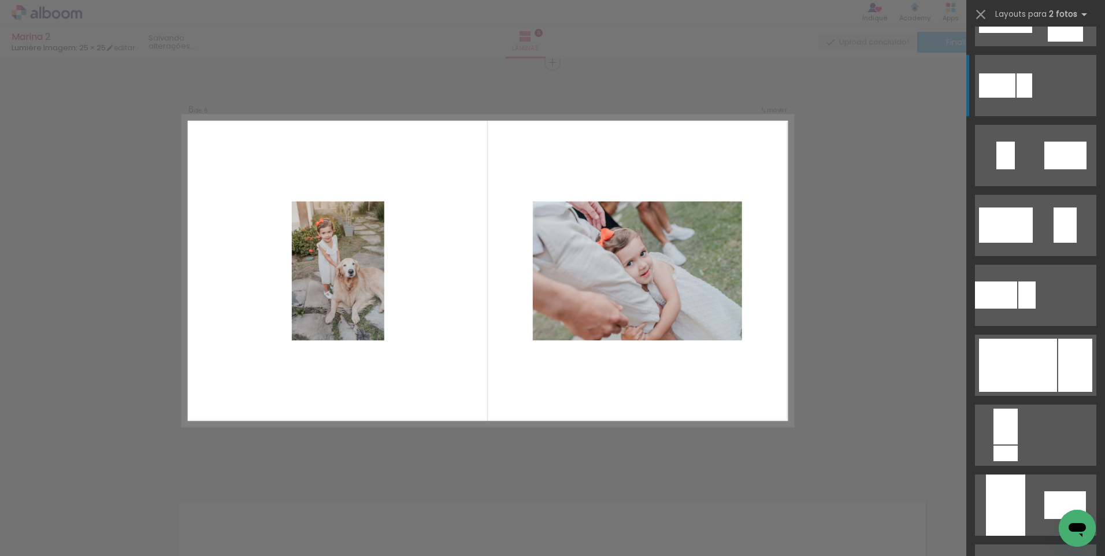
scroll to position [289, 0]
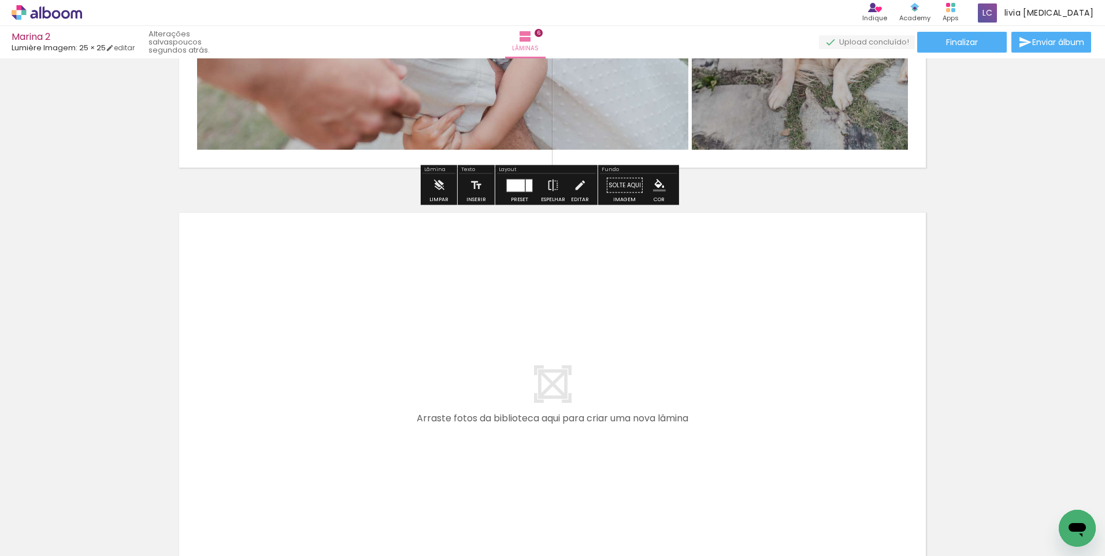
scroll to position [0, 693]
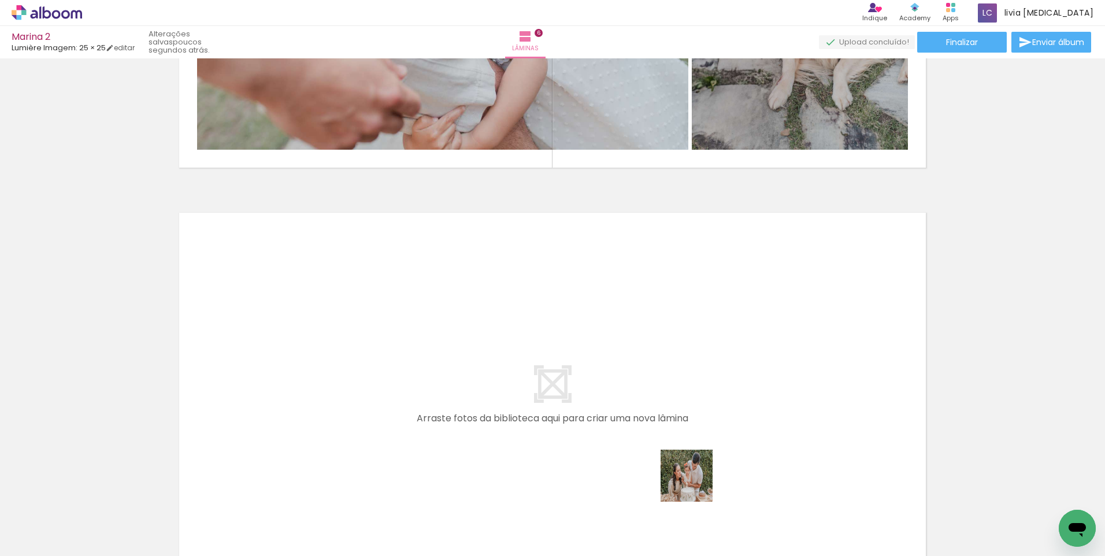
drag, startPoint x: 712, startPoint y: 523, endPoint x: 676, endPoint y: 441, distance: 89.0
click at [676, 441] on quentale-workspace at bounding box center [552, 278] width 1105 height 556
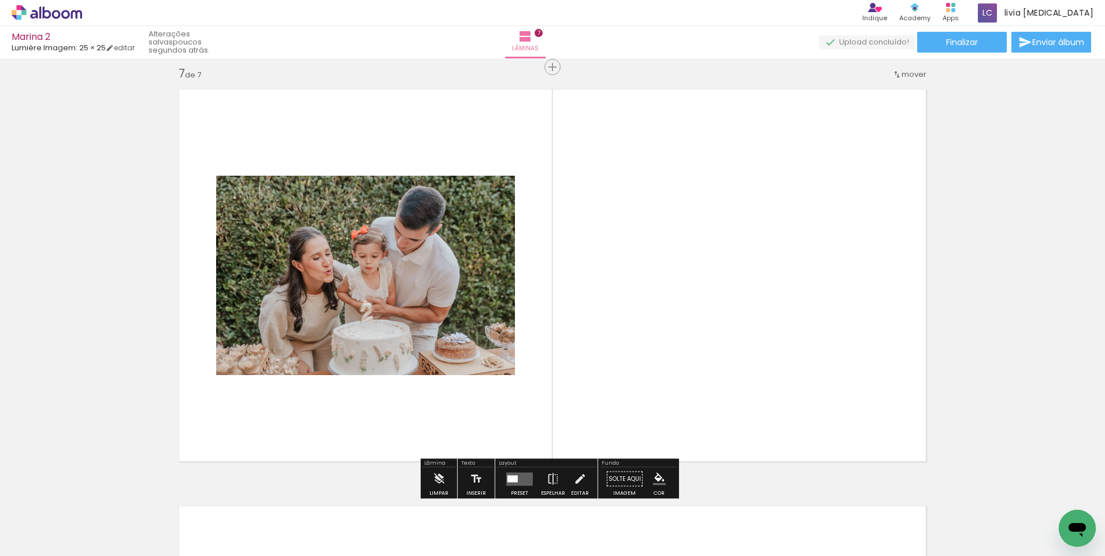
scroll to position [2514, 0]
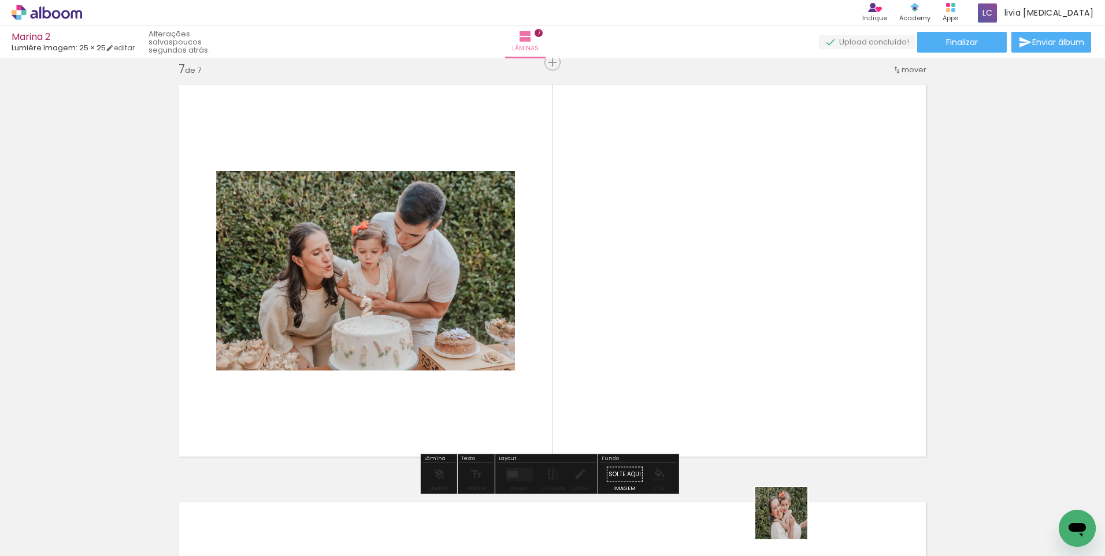
drag, startPoint x: 790, startPoint y: 522, endPoint x: 764, endPoint y: 421, distance: 103.8
click at [764, 424] on quentale-workspace at bounding box center [552, 278] width 1105 height 556
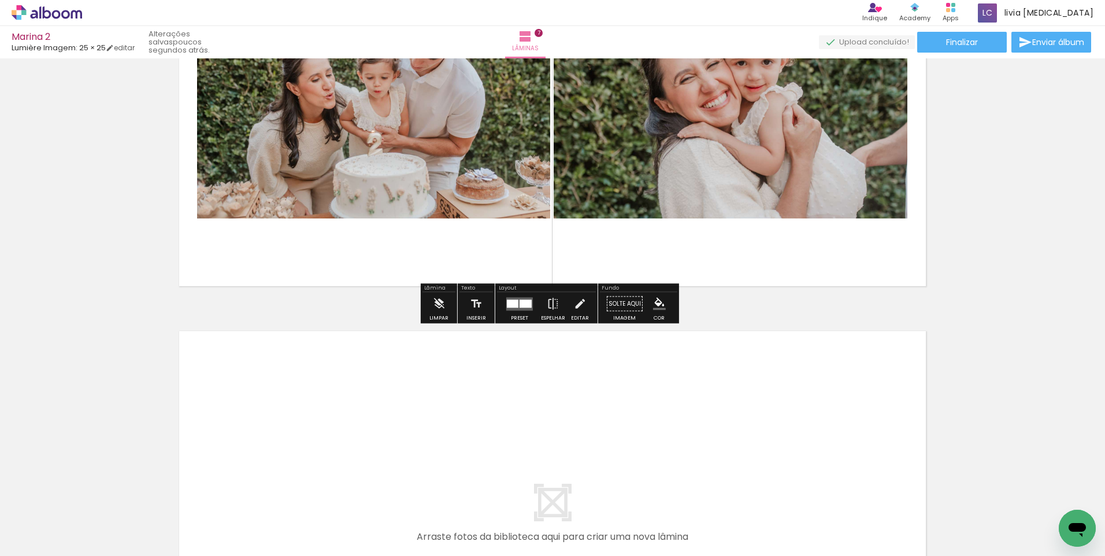
scroll to position [2688, 0]
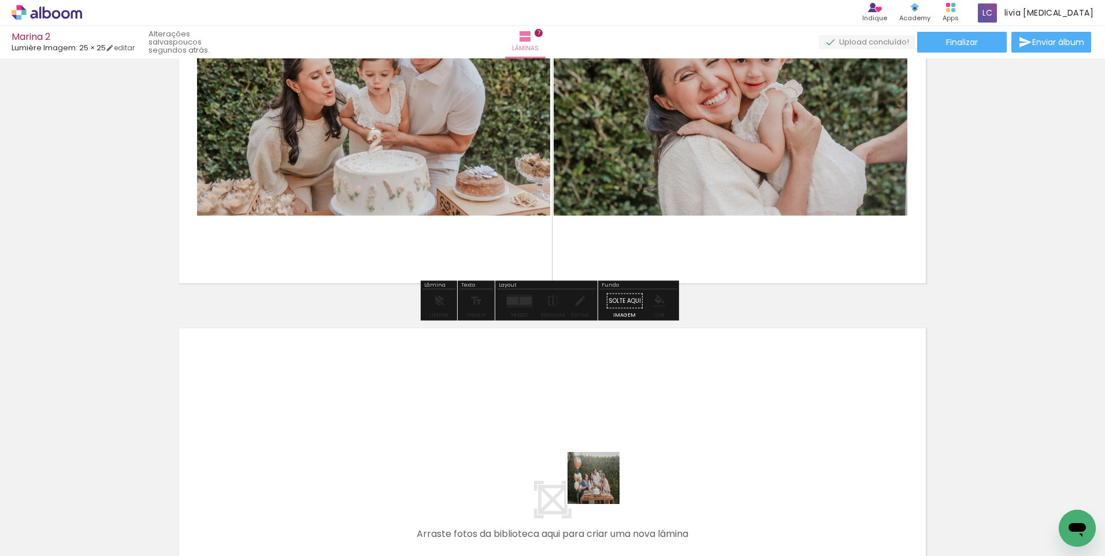
drag, startPoint x: 602, startPoint y: 496, endPoint x: 601, endPoint y: 461, distance: 35.2
click at [601, 461] on quentale-workspace at bounding box center [552, 278] width 1105 height 556
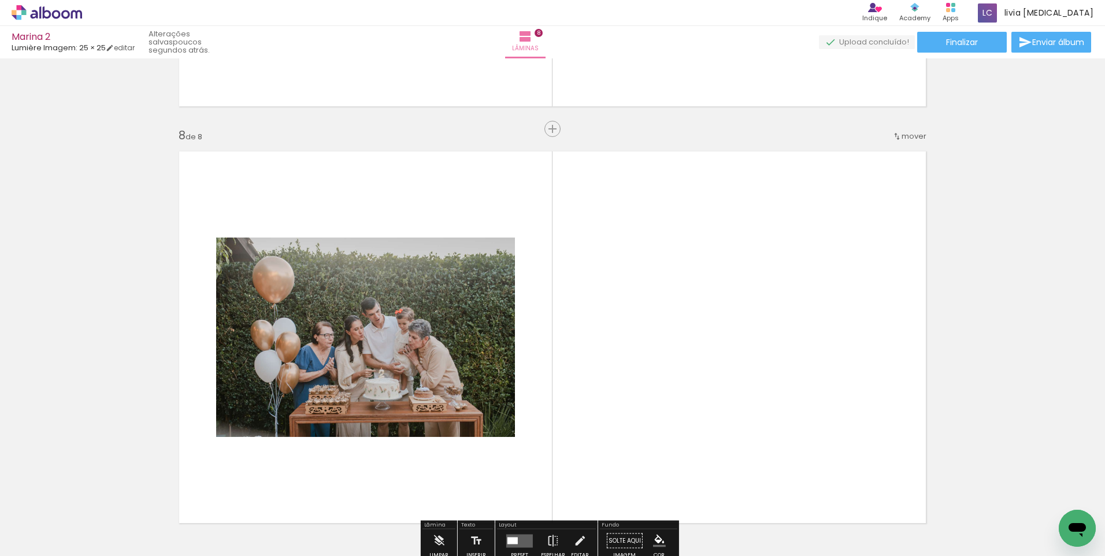
scroll to position [2931, 0]
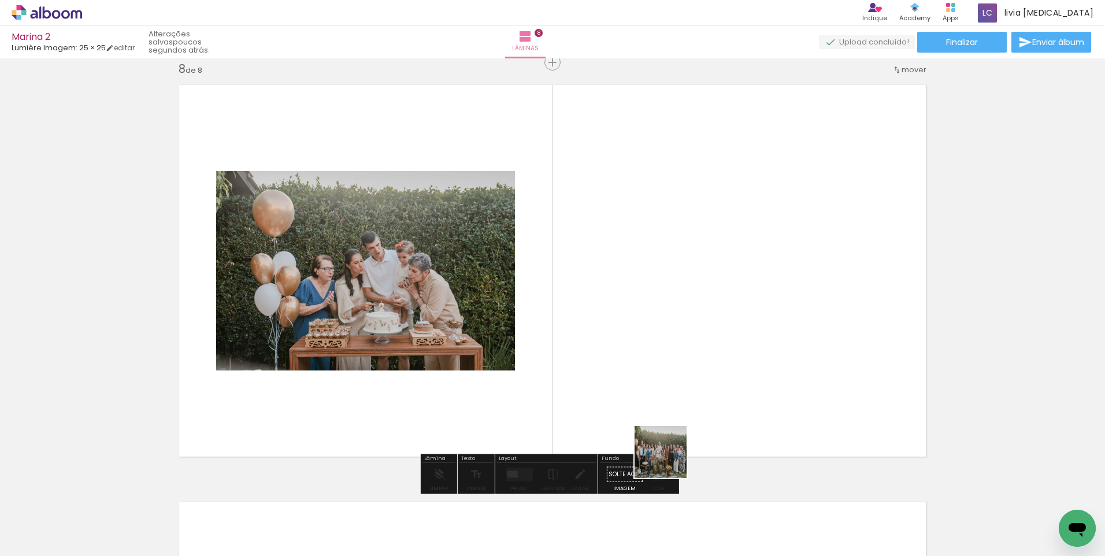
drag, startPoint x: 666, startPoint y: 525, endPoint x: 682, endPoint y: 407, distance: 118.4
click at [682, 407] on quentale-workspace at bounding box center [552, 278] width 1105 height 556
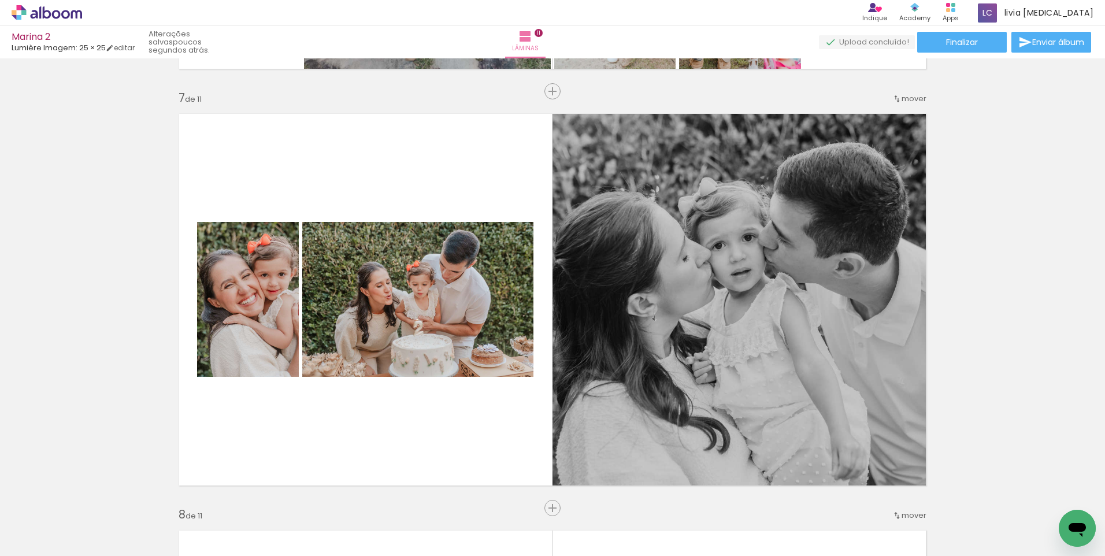
scroll to position [2484, 0]
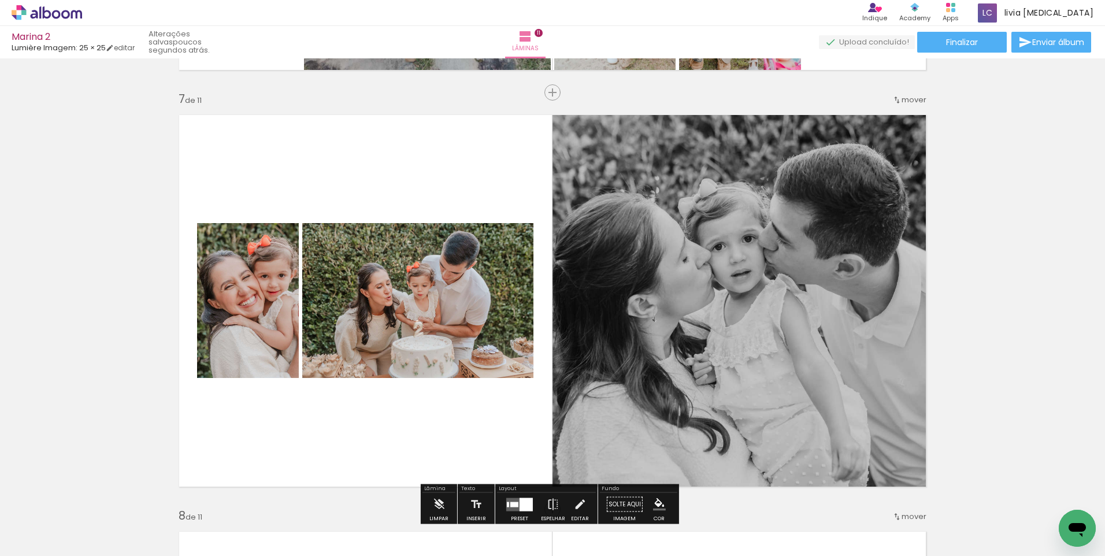
click at [913, 97] on span "mover" at bounding box center [913, 99] width 25 height 11
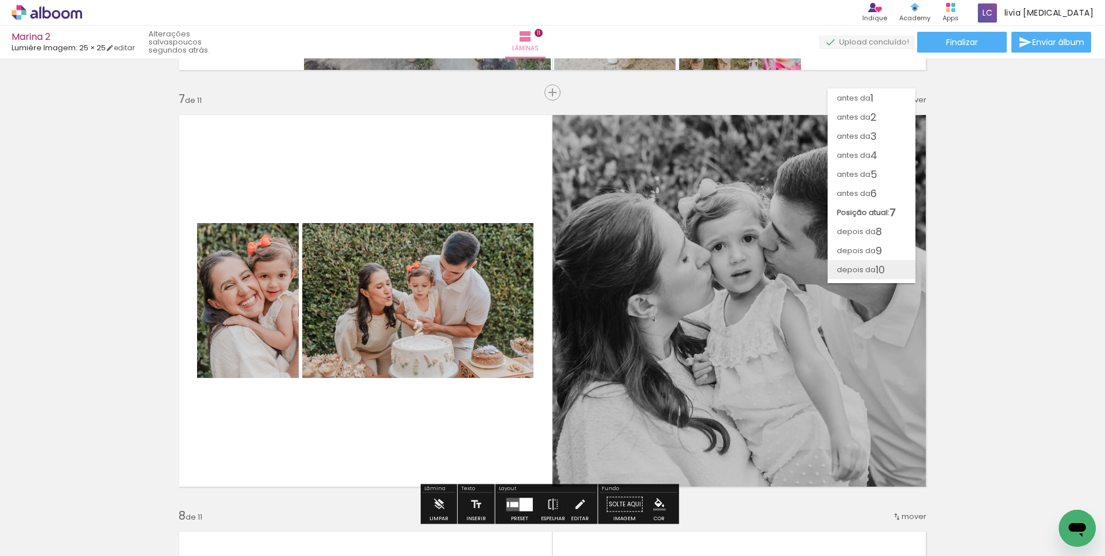
click at [875, 272] on span "10" at bounding box center [879, 269] width 9 height 19
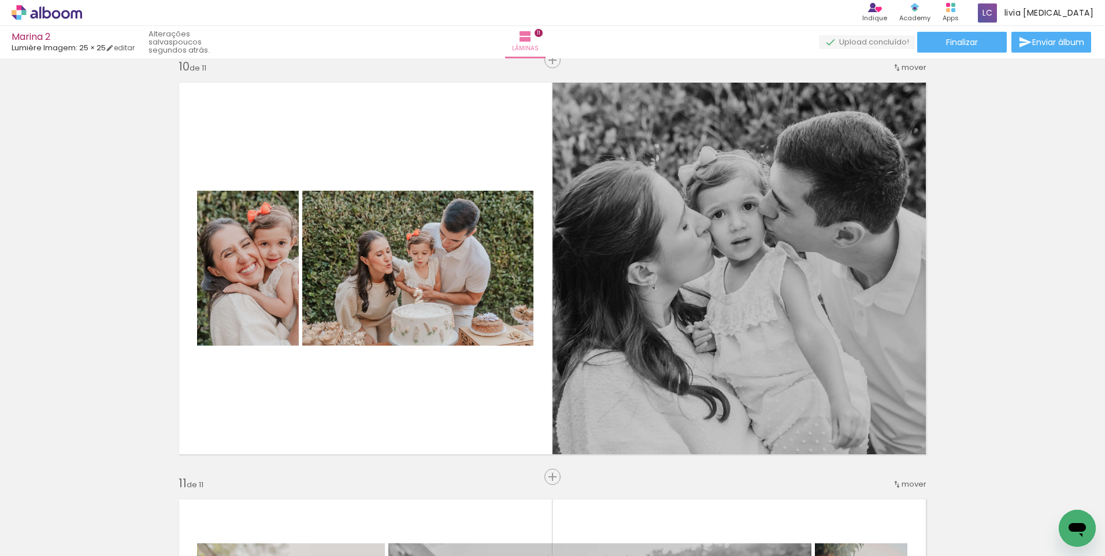
scroll to position [3764, 0]
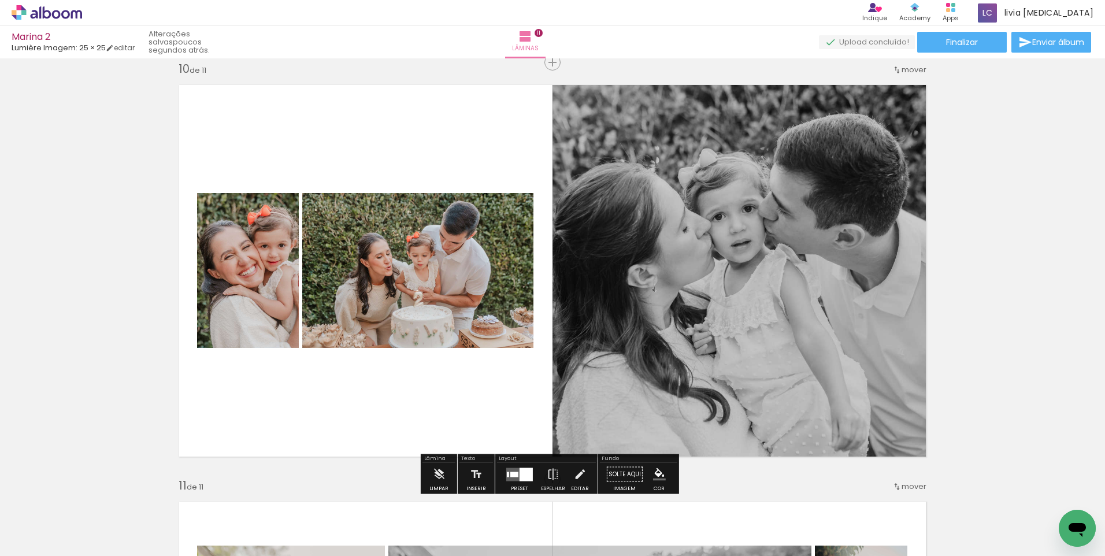
click at [910, 72] on span "mover" at bounding box center [913, 69] width 25 height 11
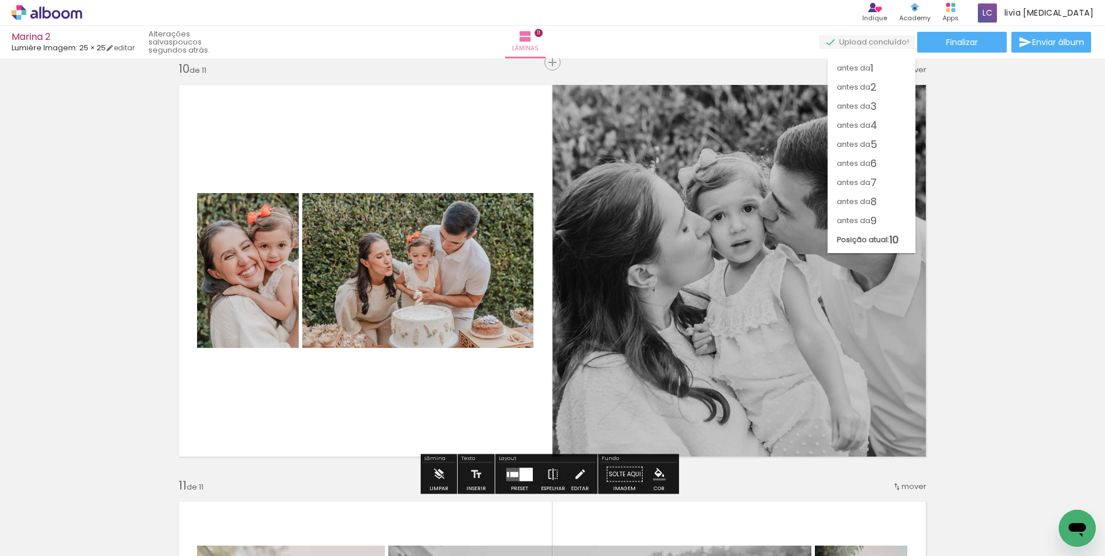
scroll to position [5, 0]
click at [889, 244] on span "10" at bounding box center [893, 234] width 9 height 19
click at [887, 247] on paper-item "depois da 11" at bounding box center [871, 253] width 88 height 19
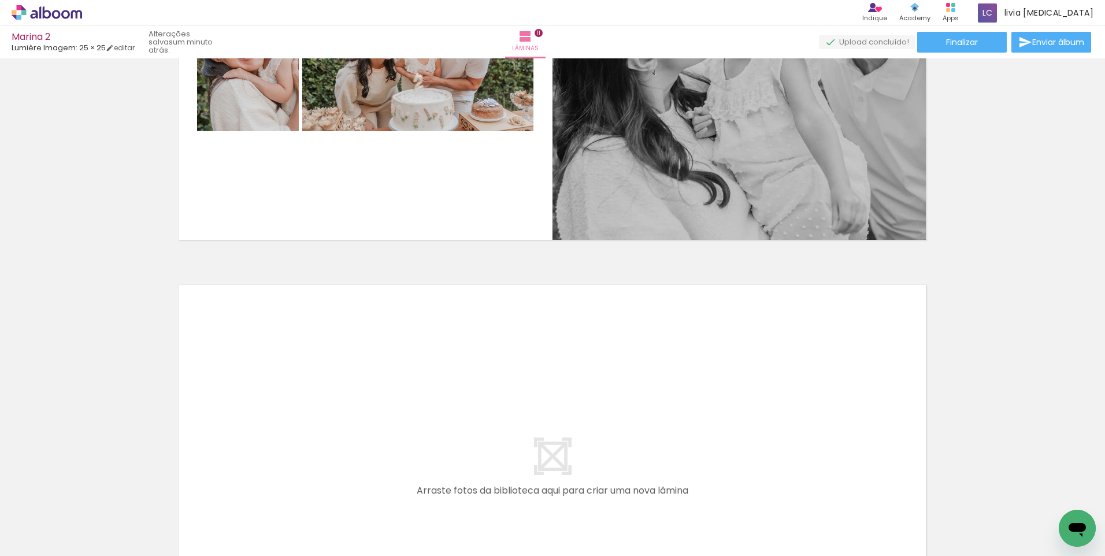
scroll to position [4412, 0]
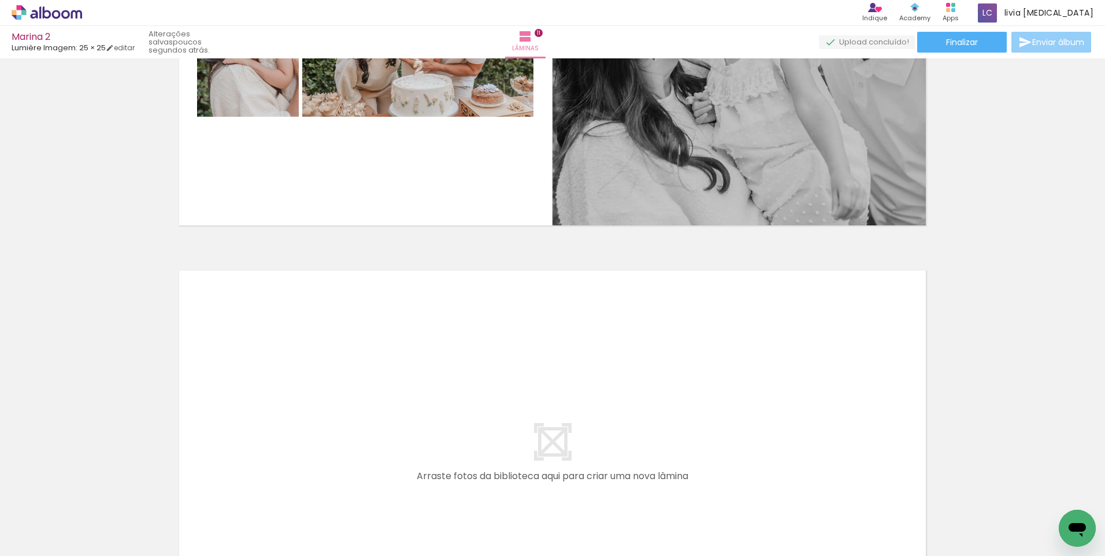
click at [1056, 46] on span "Enviar álbum" at bounding box center [1058, 42] width 52 height 8
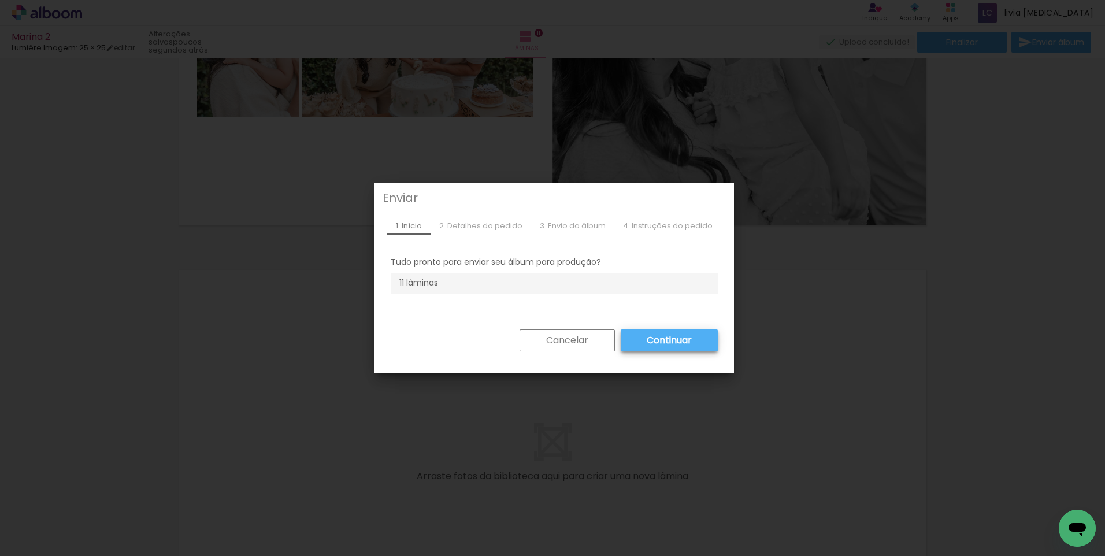
click at [913, 305] on iron-overlay-backdrop at bounding box center [552, 278] width 1105 height 556
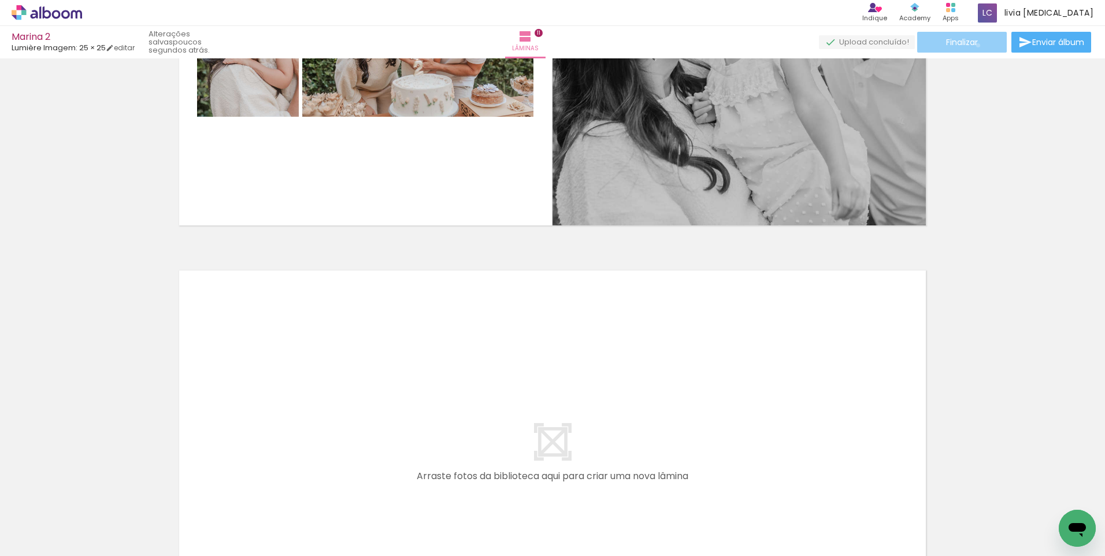
click at [974, 45] on span "Finalizar" at bounding box center [962, 42] width 32 height 8
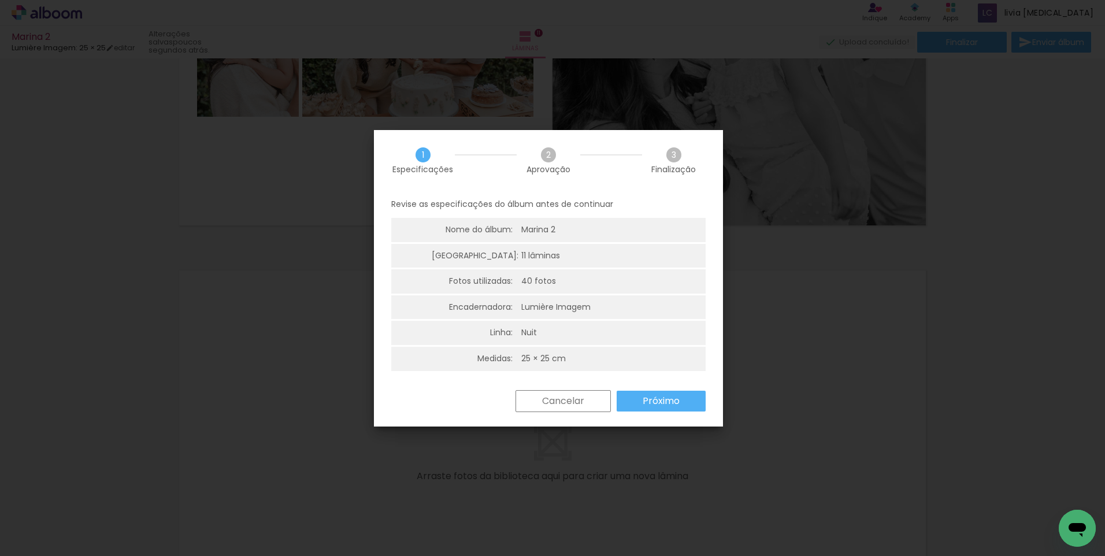
click at [0, 0] on slot "Próximo" at bounding box center [0, 0] width 0 height 0
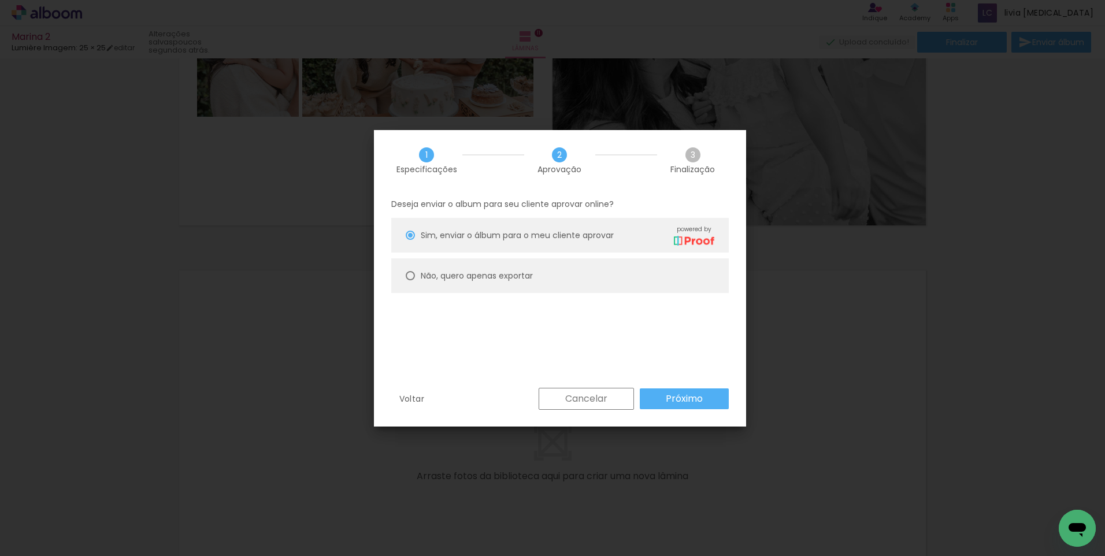
click at [0, 0] on slot "Não, quero apenas exportar" at bounding box center [0, 0] width 0 height 0
type paper-radio-button "on"
click at [0, 0] on slot "Próximo" at bounding box center [0, 0] width 0 height 0
type input "Alta, 300 DPI"
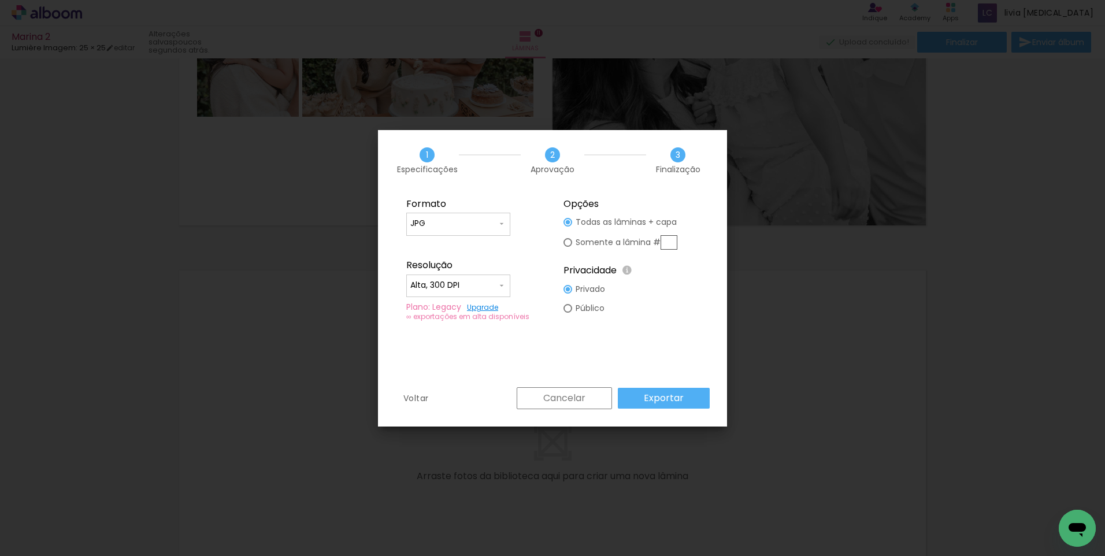
click at [0, 0] on slot "Exportar" at bounding box center [0, 0] width 0 height 0
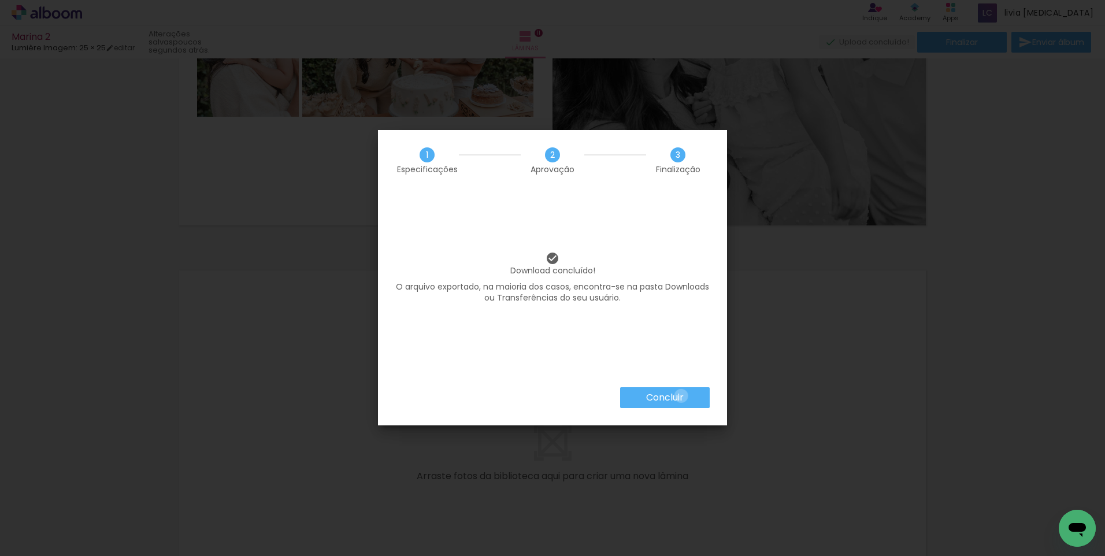
click at [0, 0] on slot "Concluir" at bounding box center [0, 0] width 0 height 0
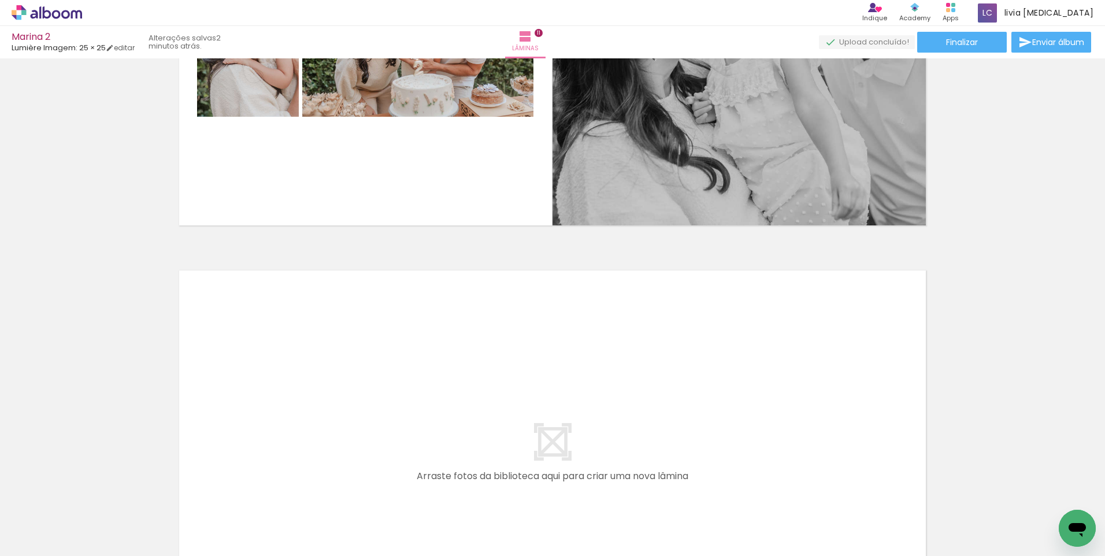
scroll to position [0, 1582]
